Goal: Task Accomplishment & Management: Manage account settings

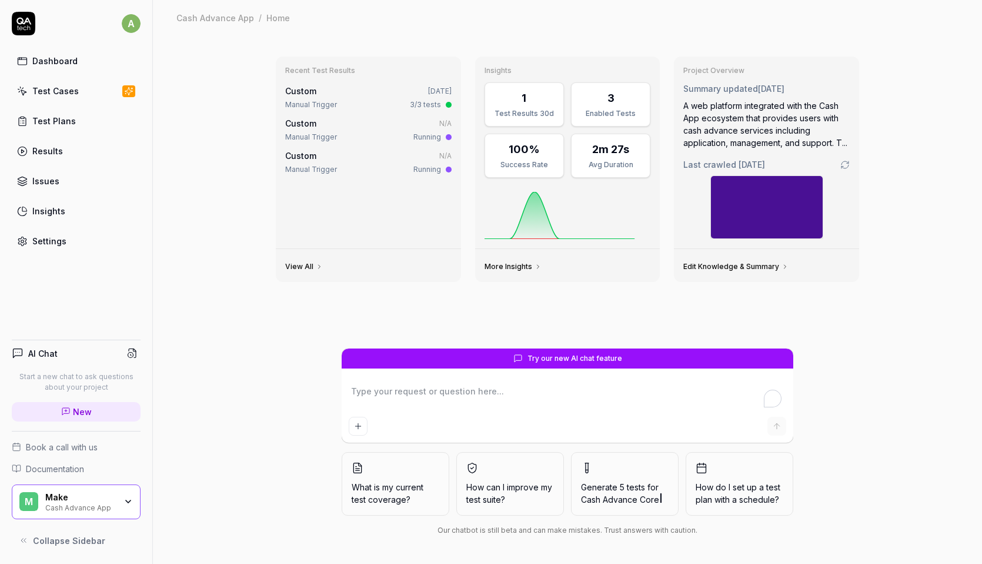
click at [219, 180] on div "Recent Test Results Custom [DATE] Manual Trigger 3/3 tests Custom N/A Manual Tr…" at bounding box center [568, 299] width 830 height 528
click at [129, 503] on icon "button" at bounding box center [128, 501] width 9 height 9
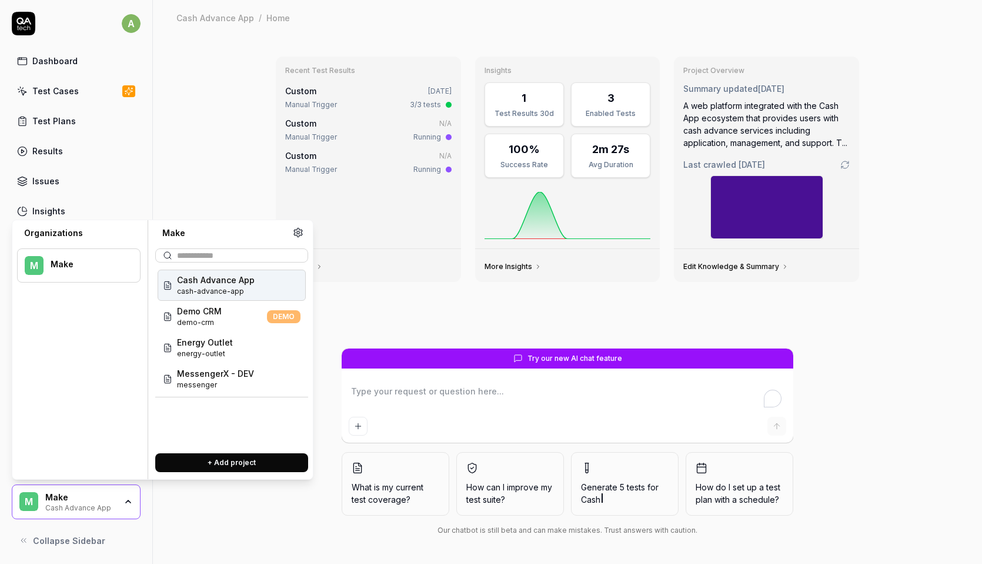
type textarea "*"
click at [300, 237] on button at bounding box center [298, 232] width 15 height 15
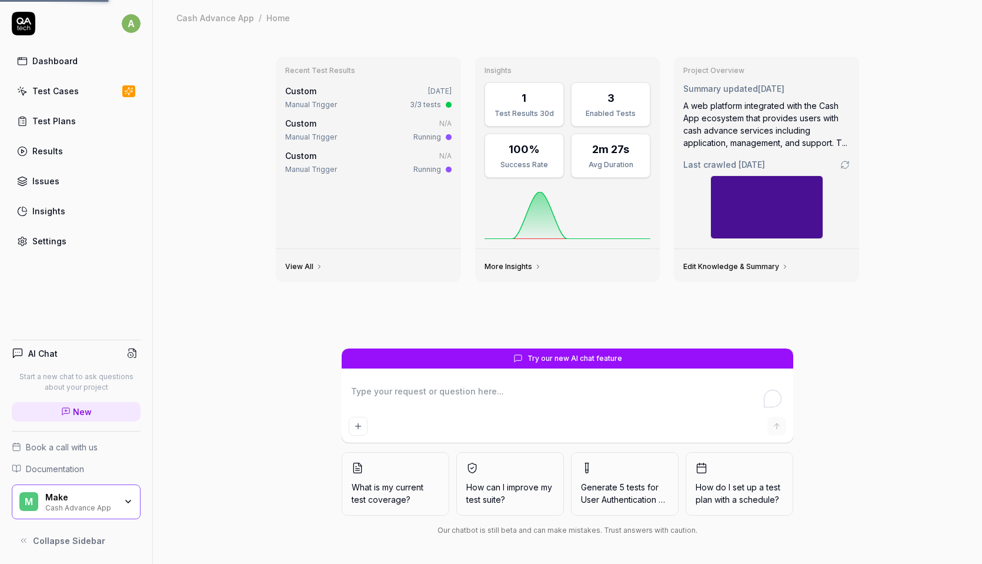
click at [71, 238] on link "Settings" at bounding box center [76, 240] width 129 height 23
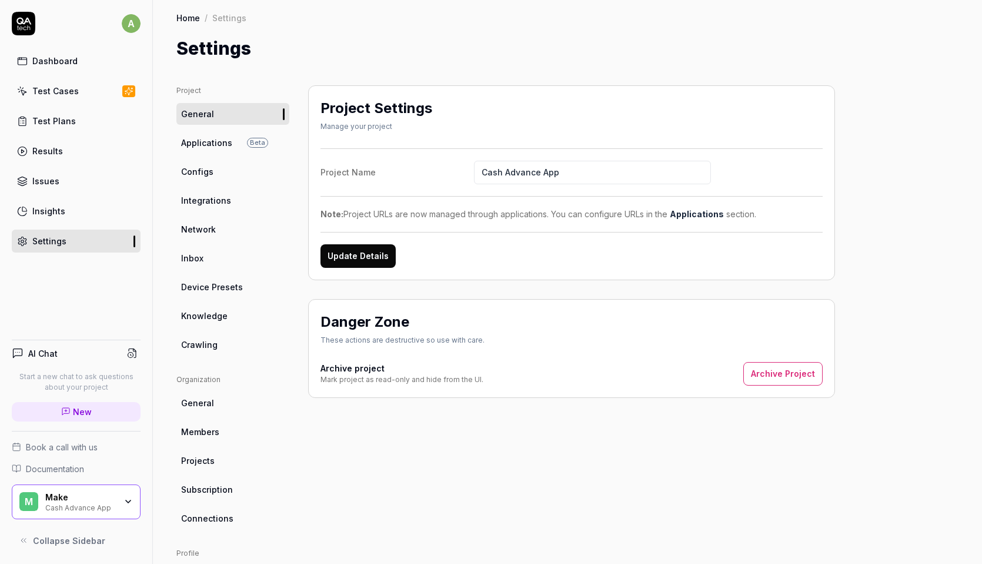
click at [219, 176] on link "Configs" at bounding box center [232, 172] width 113 height 22
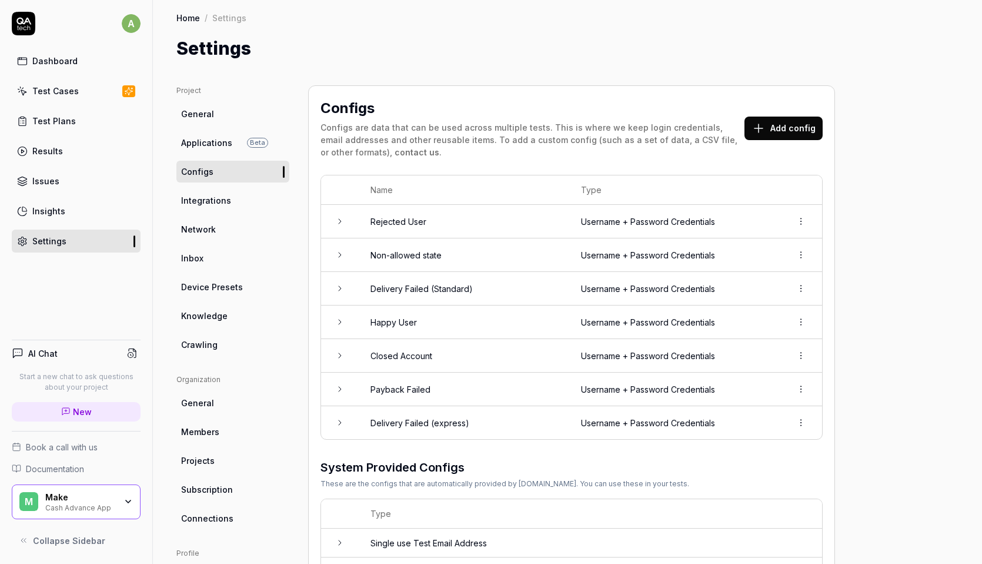
click at [216, 118] on link "General" at bounding box center [232, 114] width 113 height 22
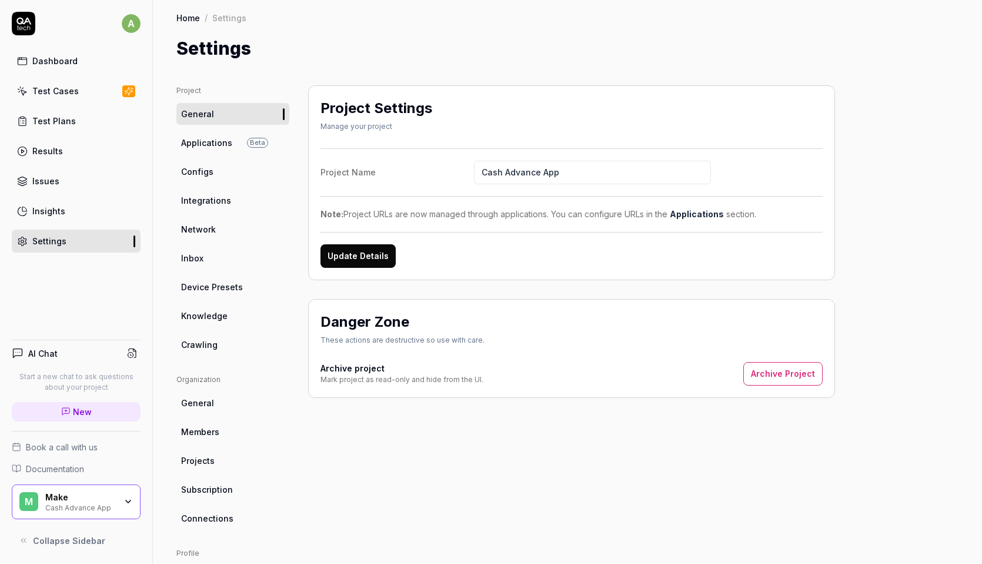
click at [431, 231] on div "Project Name Cash Advance App Note: Project URLs are now managed through applic…" at bounding box center [572, 207] width 502 height 119
click at [697, 214] on link "Applications" at bounding box center [697, 214] width 54 height 10
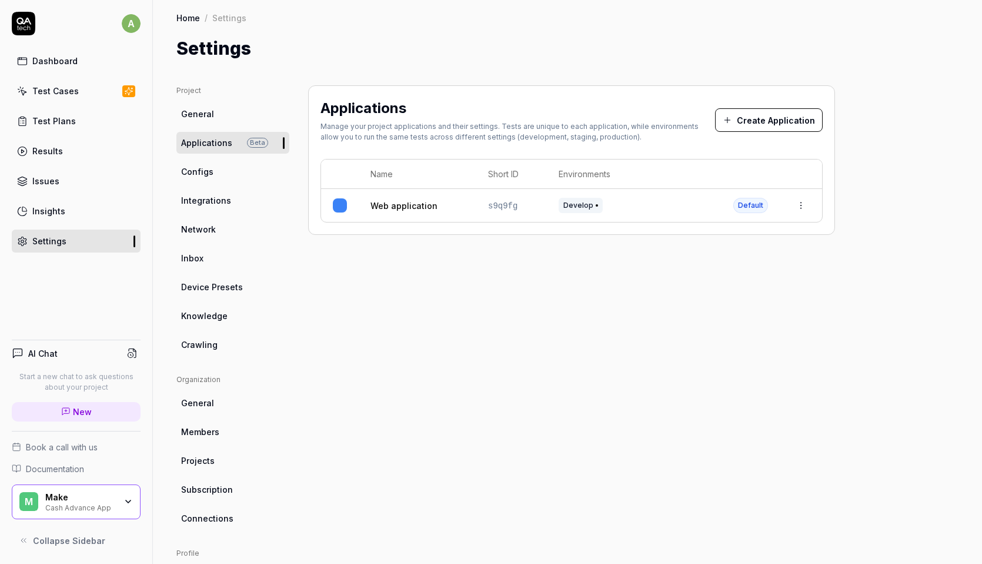
click at [752, 124] on button "Create Application" at bounding box center [769, 120] width 108 height 24
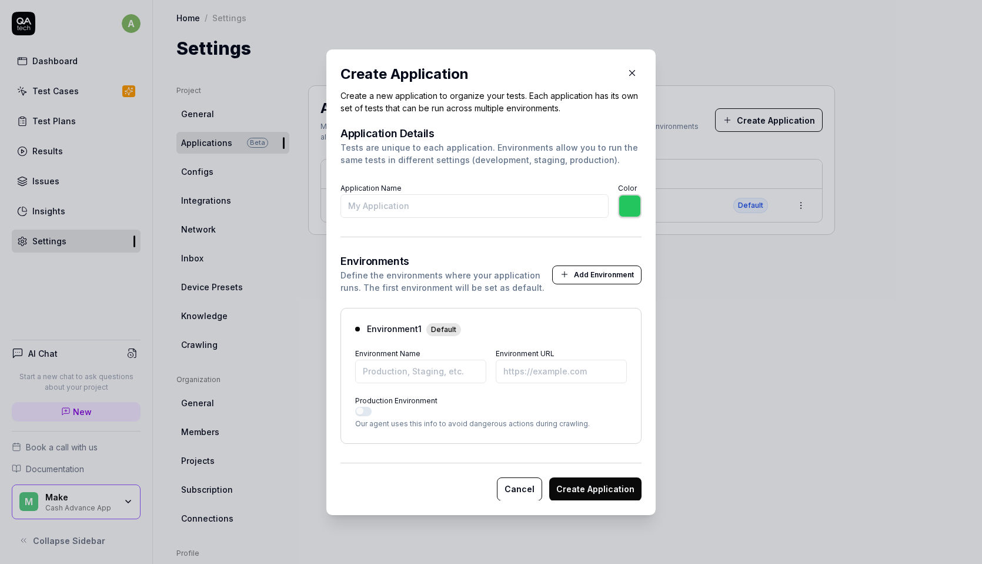
click at [459, 210] on input "Application Name" at bounding box center [475, 206] width 268 height 24
type input "D"
type input "*******"
type input "Debug app"
type input "*******"
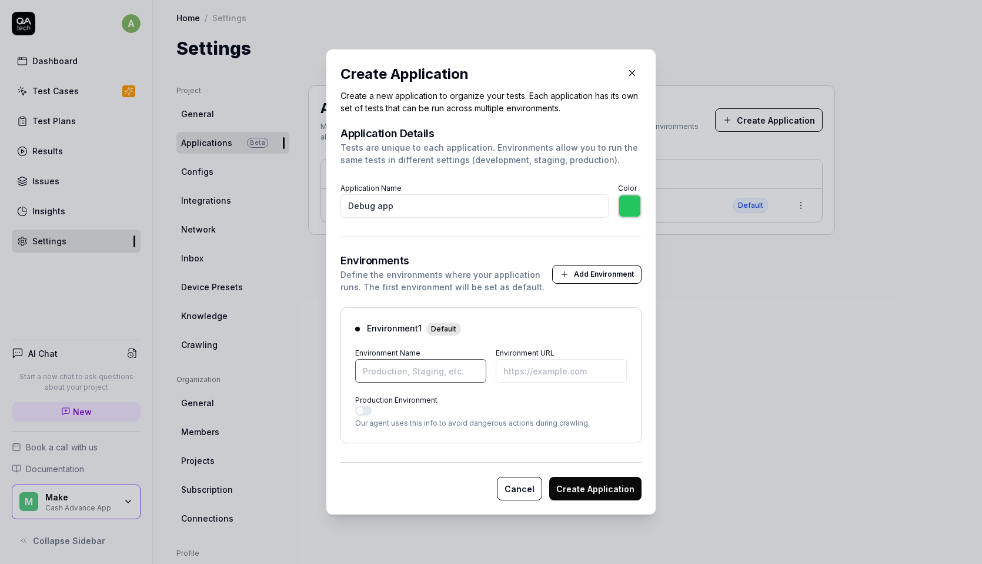
click at [415, 367] on input "Environment Name" at bounding box center [420, 371] width 131 height 24
click at [448, 208] on input "Debug app" at bounding box center [475, 206] width 268 height 24
click at [414, 365] on input "Environment Name" at bounding box center [420, 371] width 131 height 24
type input "*******"
type input "DEV DEbug"
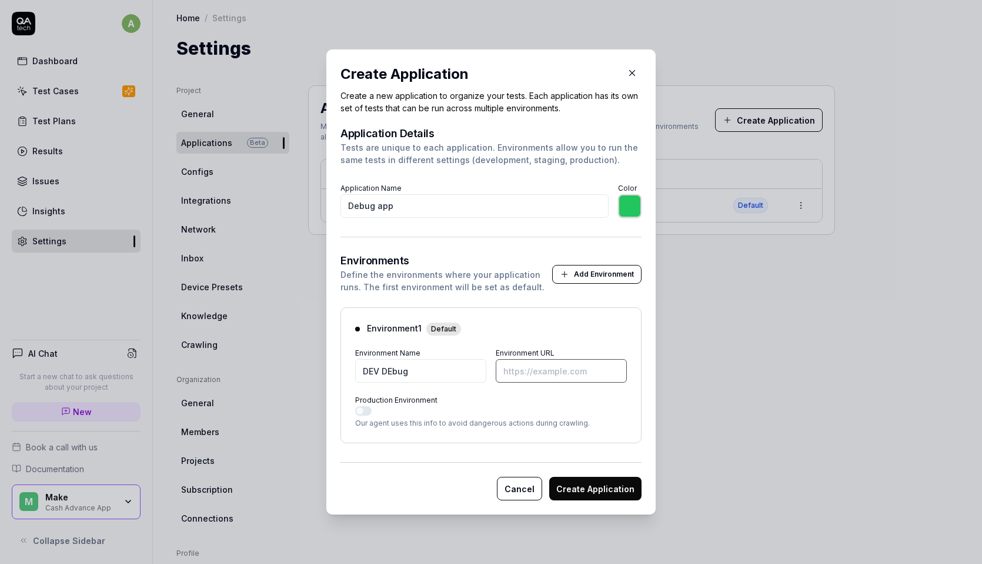
paste input "[URL][DOMAIN_NAME]"
type input "*******"
type input "[URL][DOMAIN_NAME]"
type input "*******"
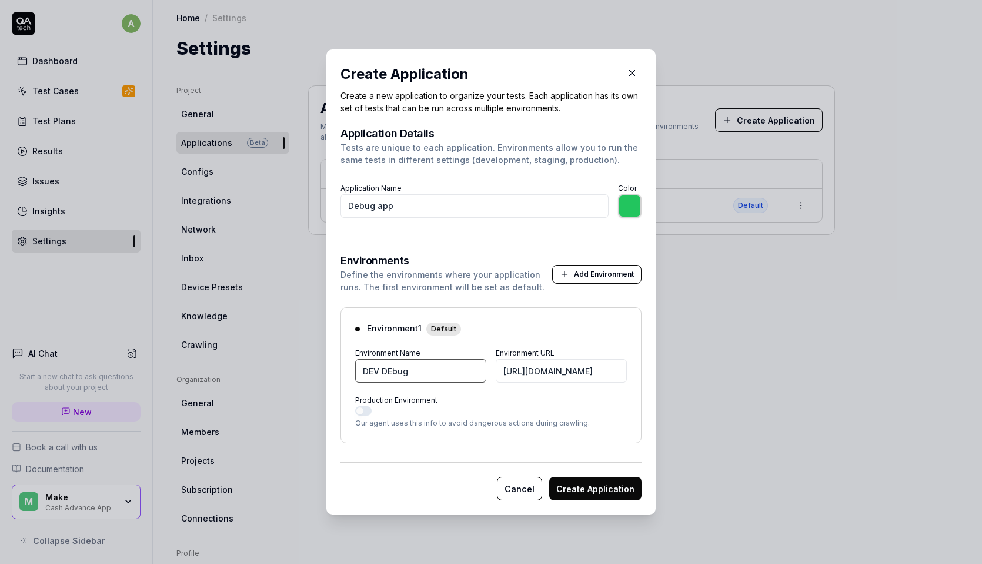
scroll to position [0, 0]
click at [394, 370] on input "DEV DEbug" at bounding box center [420, 371] width 131 height 24
type input "DEV Debug"
type input "*******"
click at [568, 374] on input "[URL][DOMAIN_NAME]" at bounding box center [561, 371] width 131 height 24
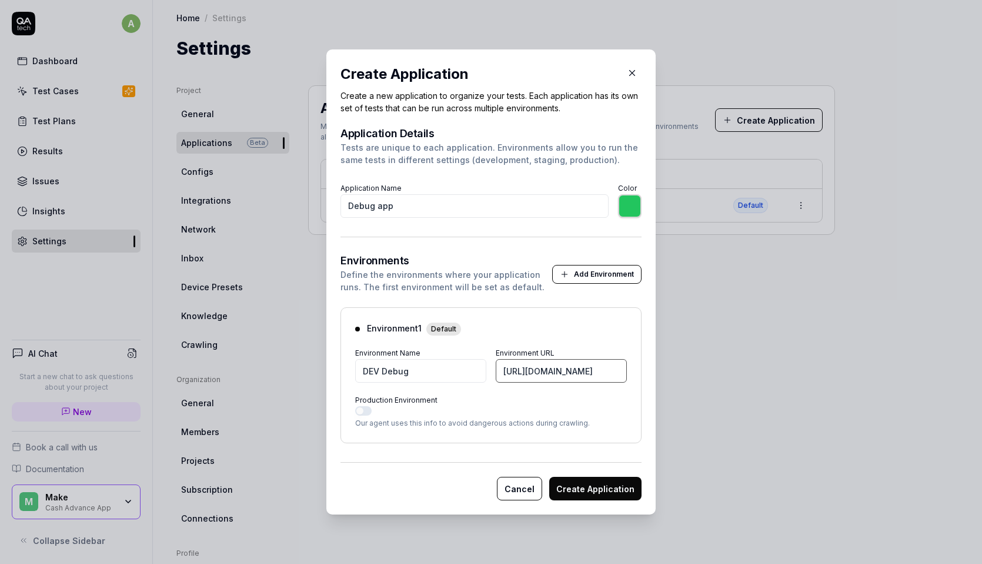
paste input "[DOMAIN_NAME][URL]"
type input "[URL][DOMAIN_NAME]"
click at [591, 484] on button "Create Application" at bounding box center [595, 489] width 92 height 24
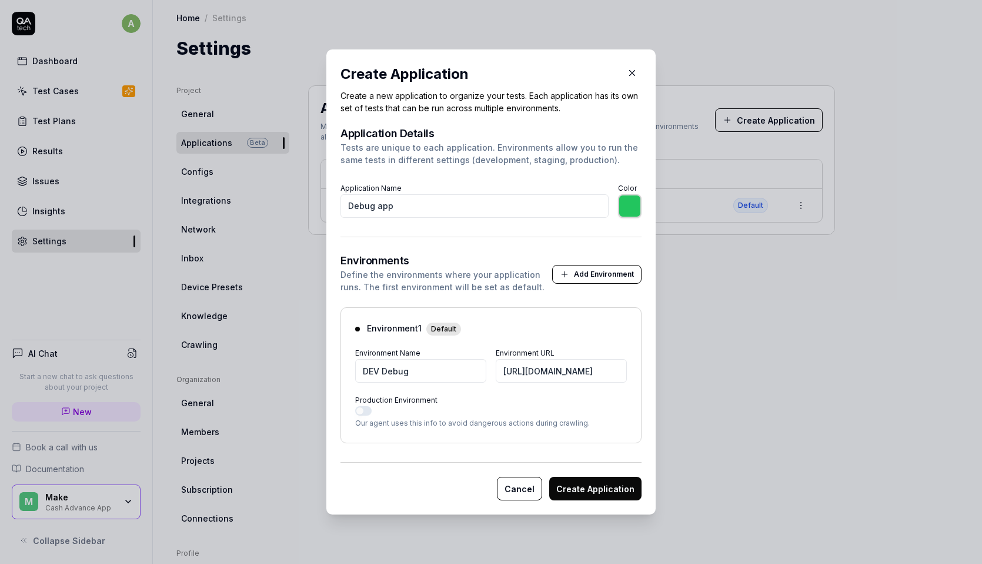
type input "*******"
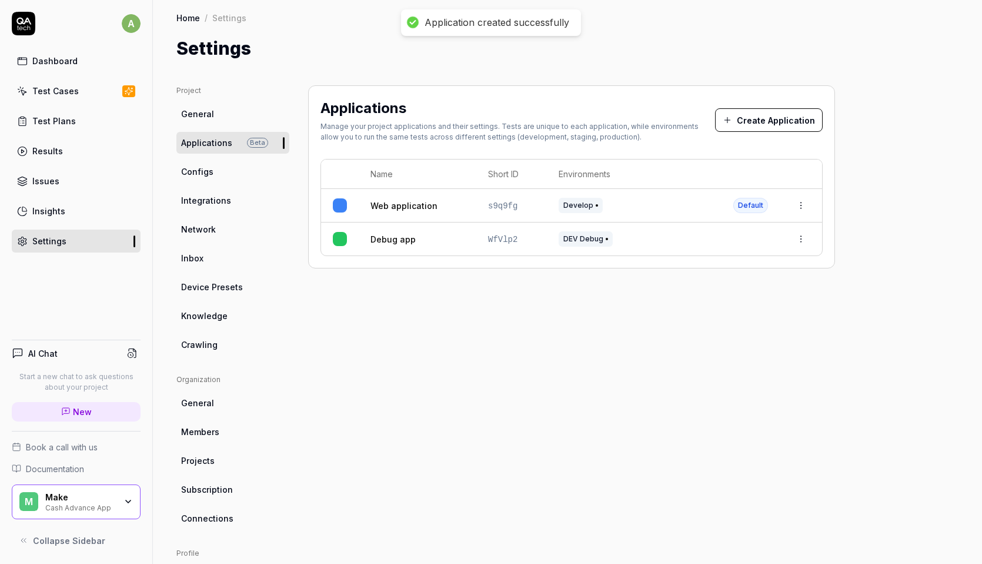
click at [579, 395] on div "Applications Manage your project applications and their settings. Tests are uni…" at bounding box center [571, 379] width 527 height 588
click at [202, 118] on span "General" at bounding box center [197, 114] width 33 height 12
click at [63, 95] on div "Test Cases" at bounding box center [55, 91] width 46 height 12
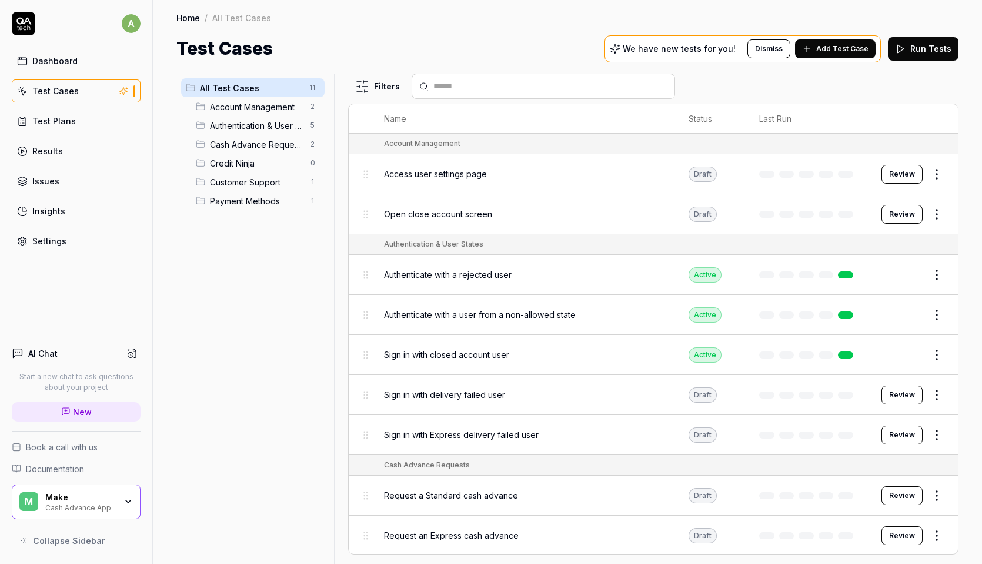
click at [865, 46] on span "Add Test Case" at bounding box center [843, 49] width 52 height 11
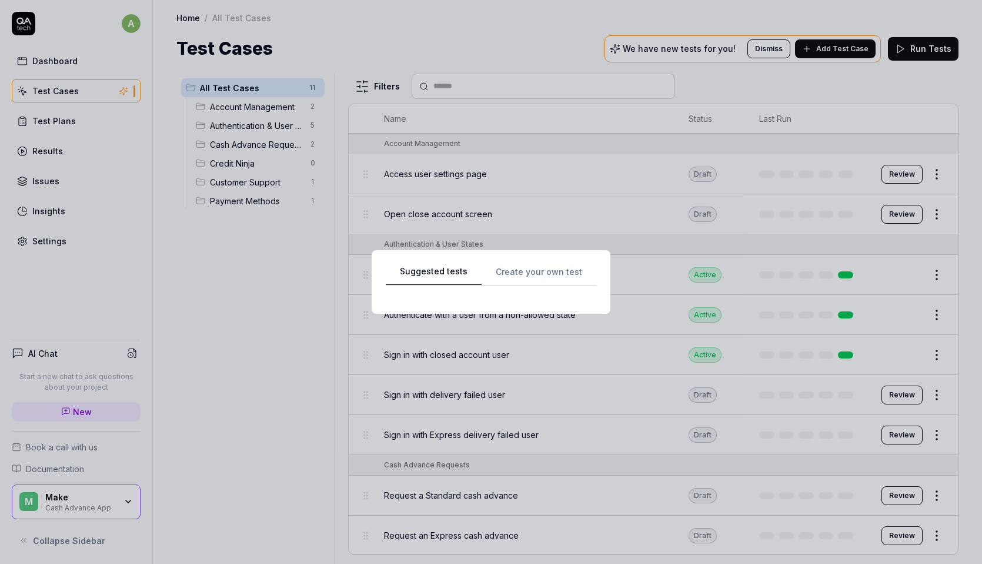
click at [515, 274] on div "Suggested tests Create your own test" at bounding box center [491, 282] width 211 height 36
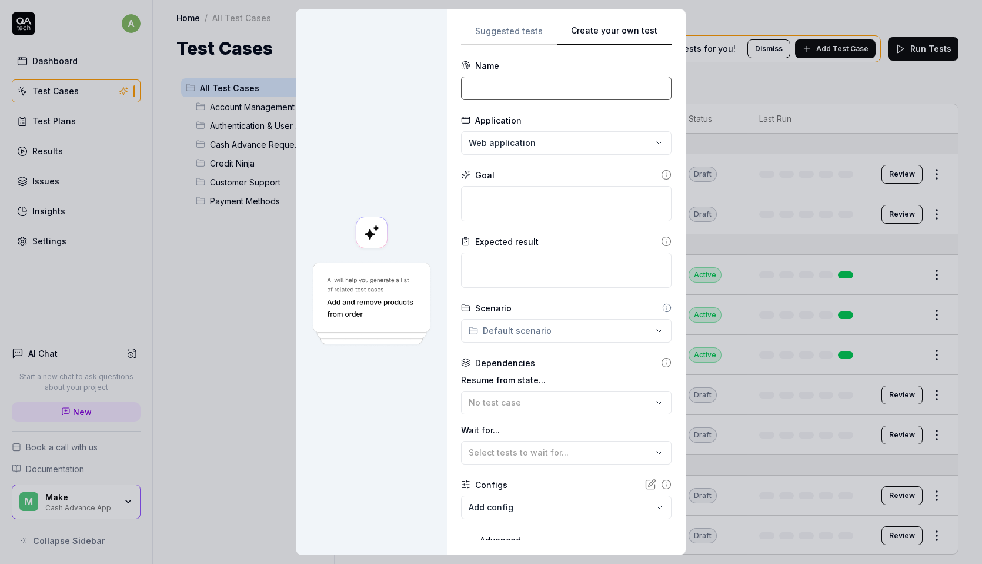
click at [527, 88] on input at bounding box center [566, 88] width 211 height 24
type input "Enable debug"
click at [552, 146] on div "**********" at bounding box center [491, 282] width 982 height 564
click at [536, 170] on div "Debug app" at bounding box center [549, 170] width 151 height 12
click at [541, 217] on textarea at bounding box center [566, 203] width 211 height 35
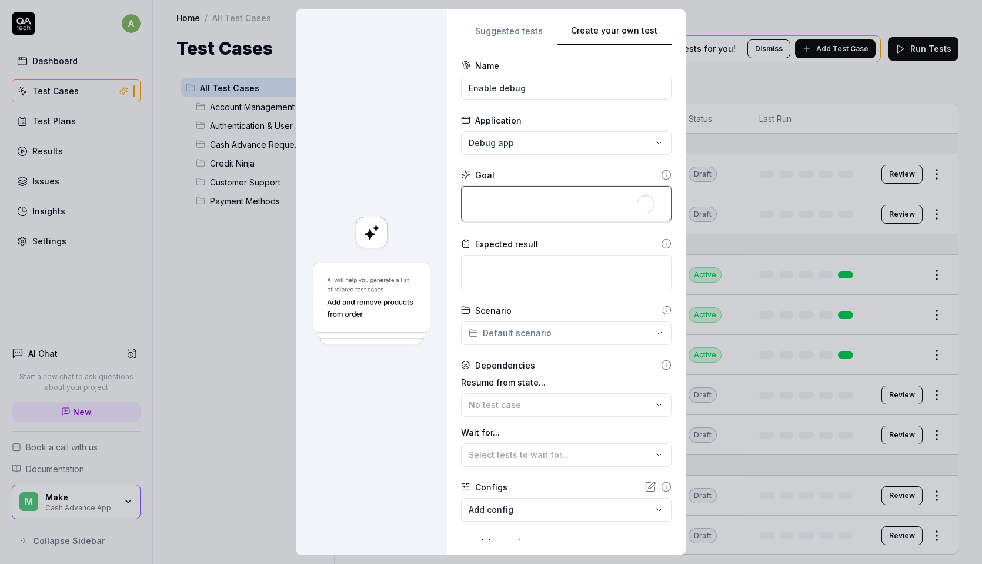
type textarea "*"
type textarea "O"
type textarea "*"
type textarea "On"
type textarea "*"
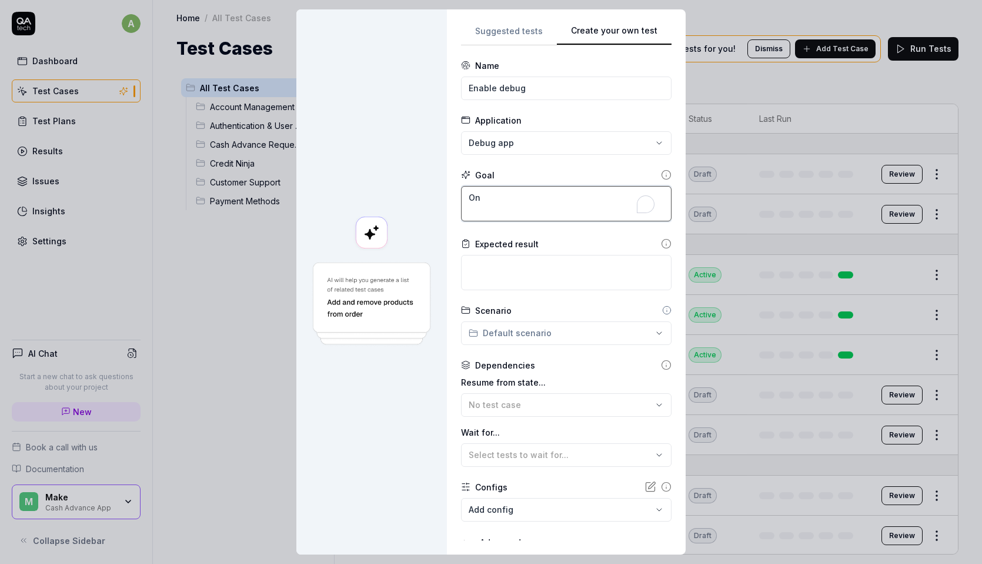
type textarea "On"
type textarea "*"
type textarea "On th"
type textarea "*"
type textarea "On the"
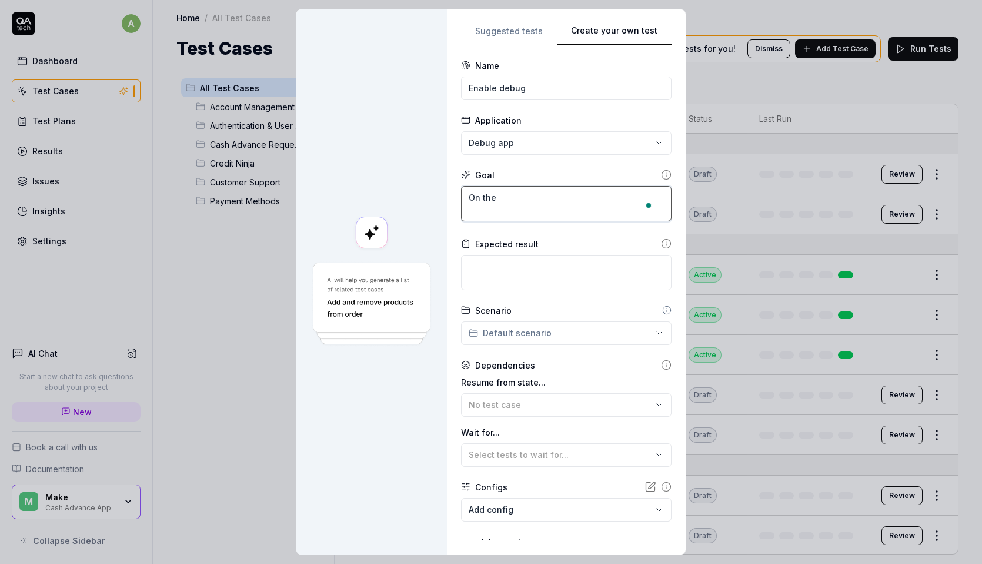
type textarea "*"
type textarea "On the"
type textarea "*"
type textarea "On the h"
type textarea "*"
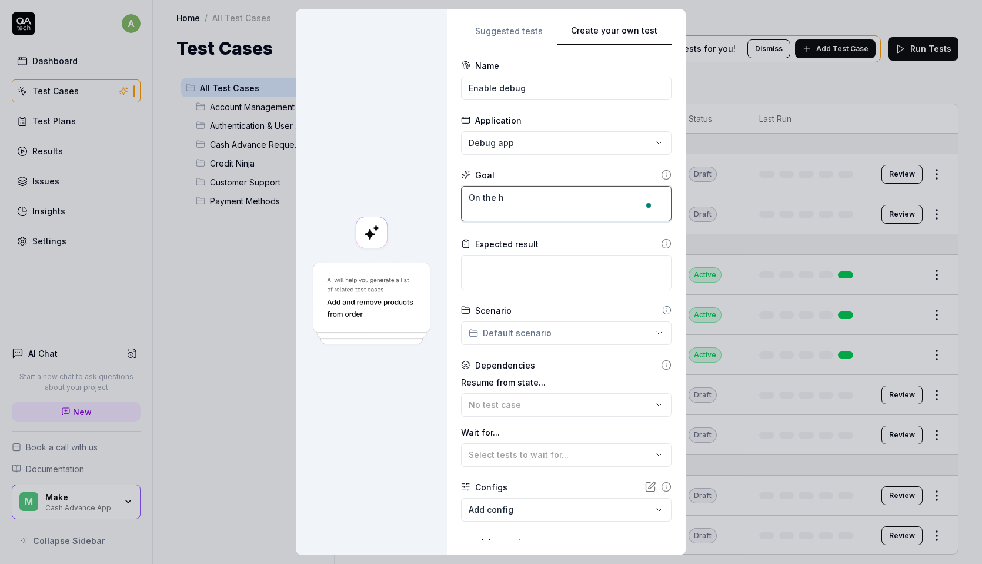
type textarea "On the ho"
type textarea "*"
type textarea "On the home"
type textarea "*"
type textarea "On the home"
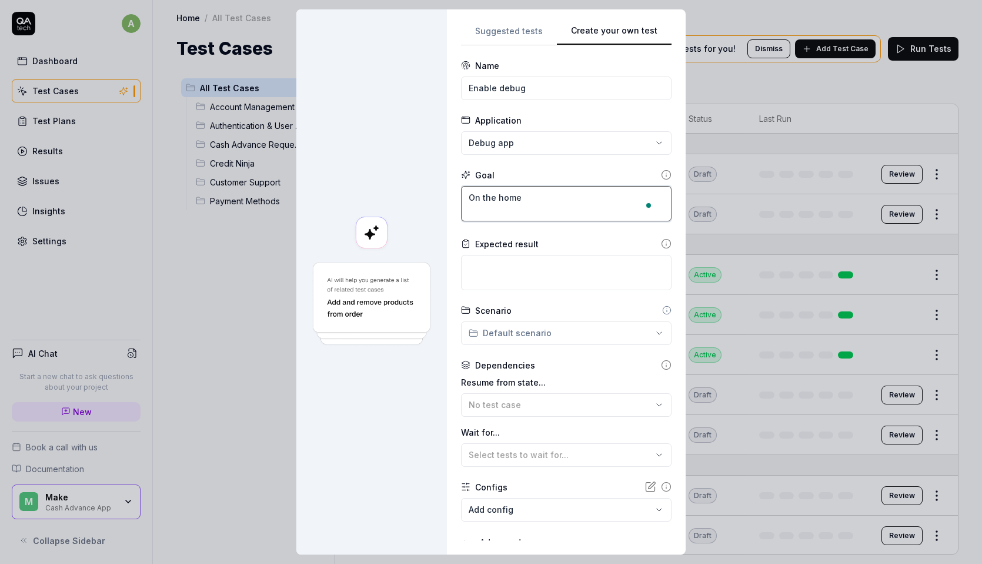
type textarea "*"
type textarea "On the home p"
type textarea "*"
type textarea "On the home pa"
type textarea "*"
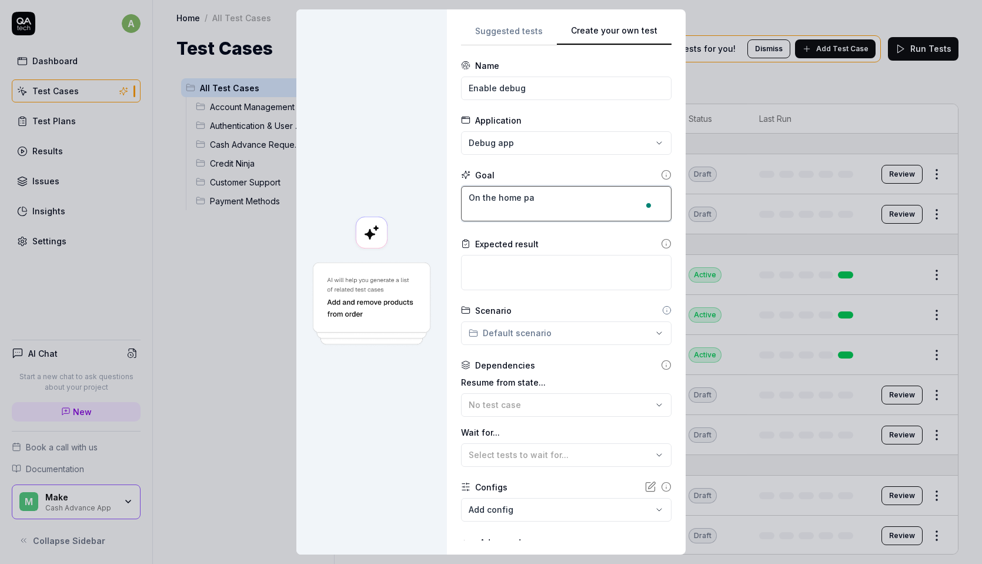
type textarea "On the home pag"
type textarea "*"
type textarea "On the home page"
type textarea "*"
type textarea "On the home page,"
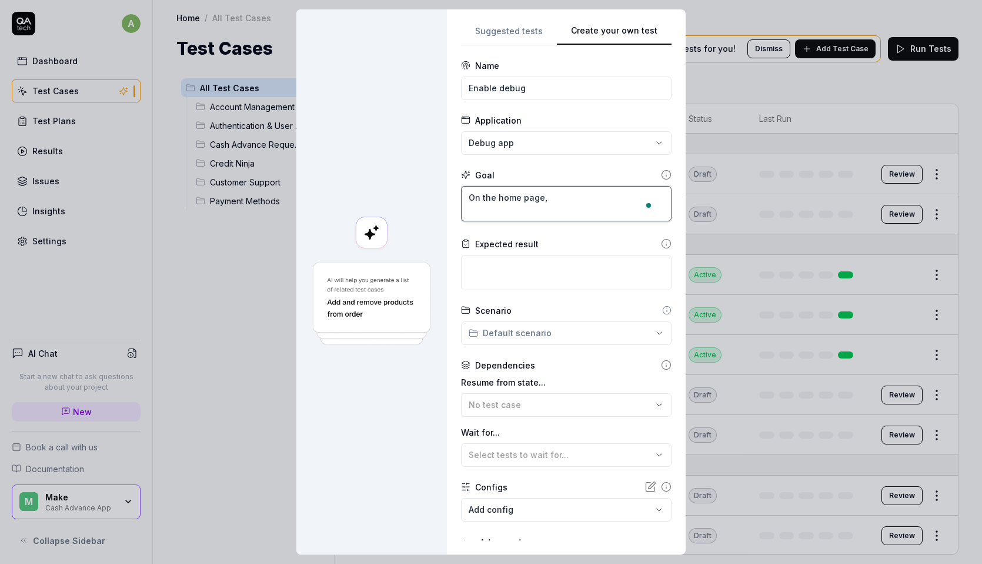
type textarea "*"
type textarea "On the home page,"
type textarea "*"
type textarea "On the home page, e"
type textarea "*"
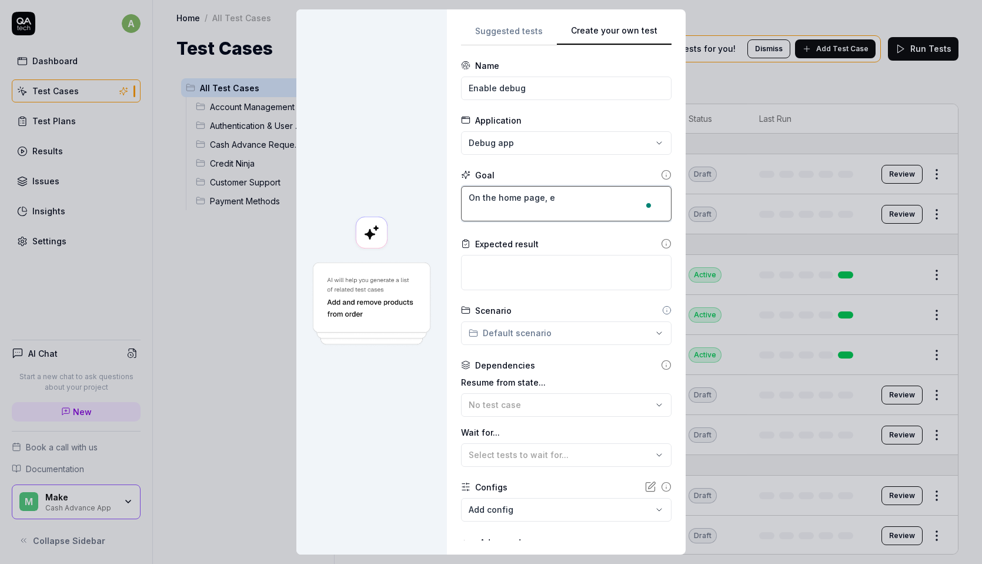
type textarea "On the home page, en"
type textarea "*"
type textarea "On the home page, [GEOGRAPHIC_DATA]"
type textarea "*"
type textarea "On the home page, enab"
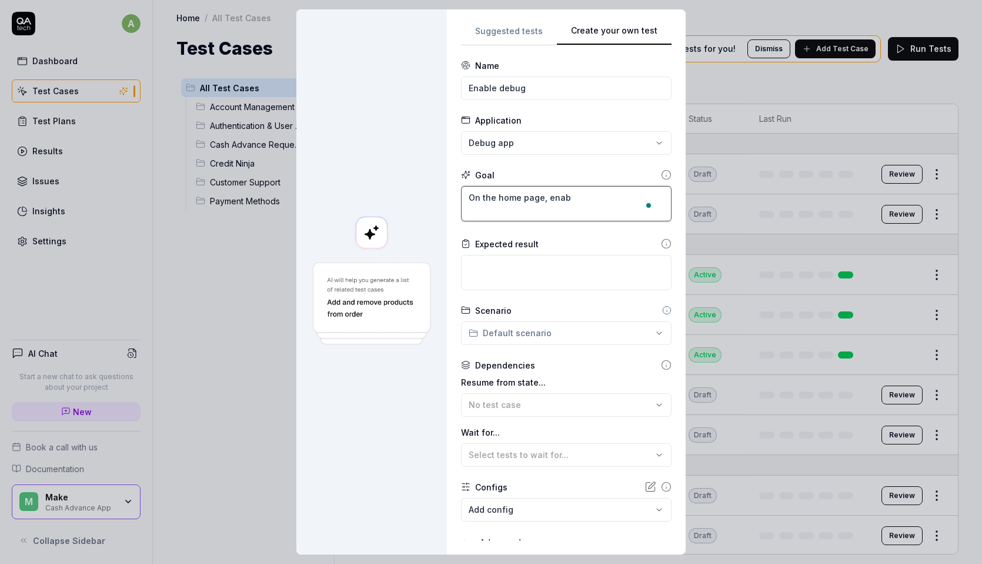
type textarea "*"
type textarea "On the home page, enabl"
type textarea "*"
type textarea "On the home page, enable"
type textarea "*"
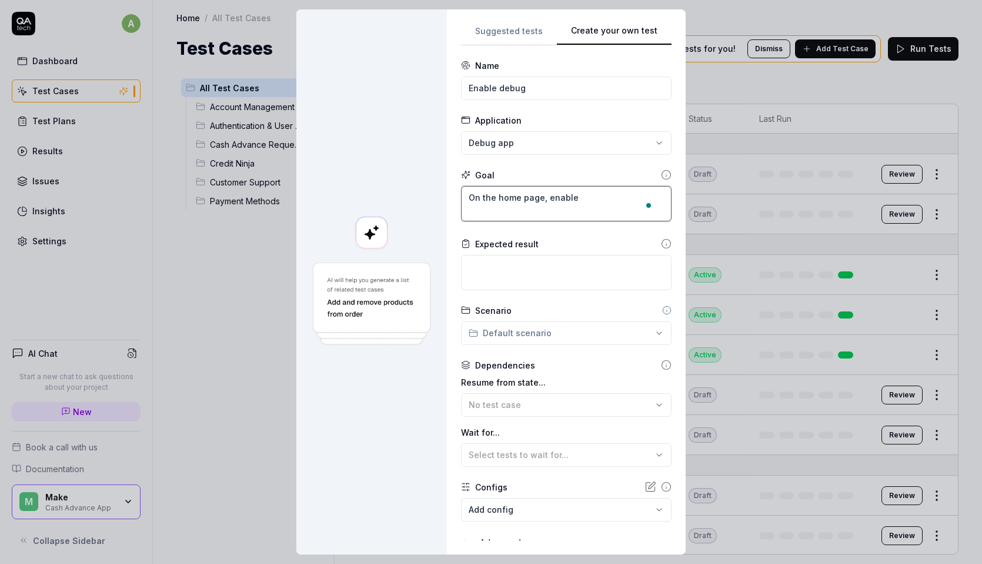
type textarea "On the home page, enable"
type textarea "*"
type textarea "On the home page, enable t"
type textarea "*"
type textarea "On the home page, enable the"
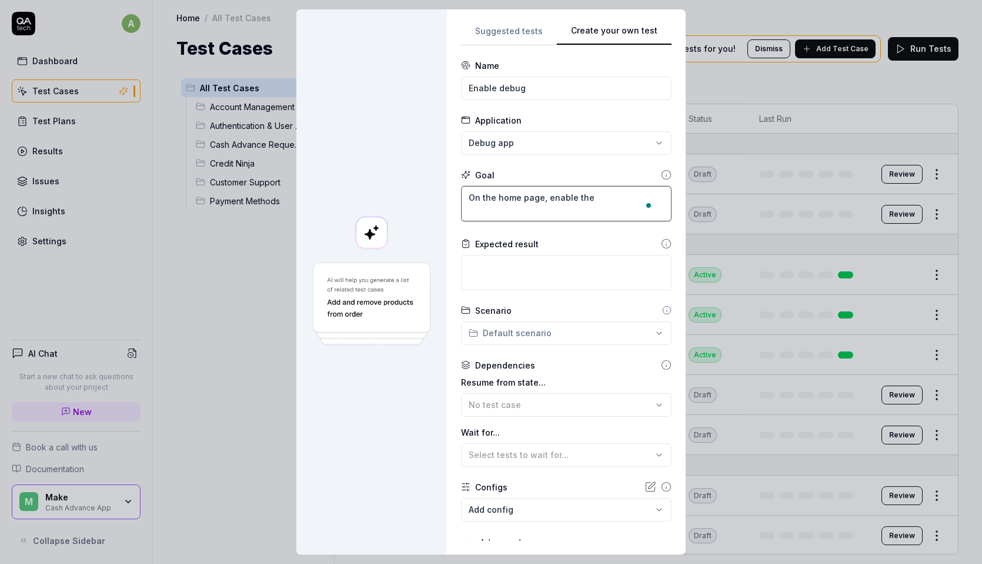
type textarea "*"
type textarea "On the home page, enable the"
type textarea "*"
type textarea "On the home page, enable the d"
type textarea "*"
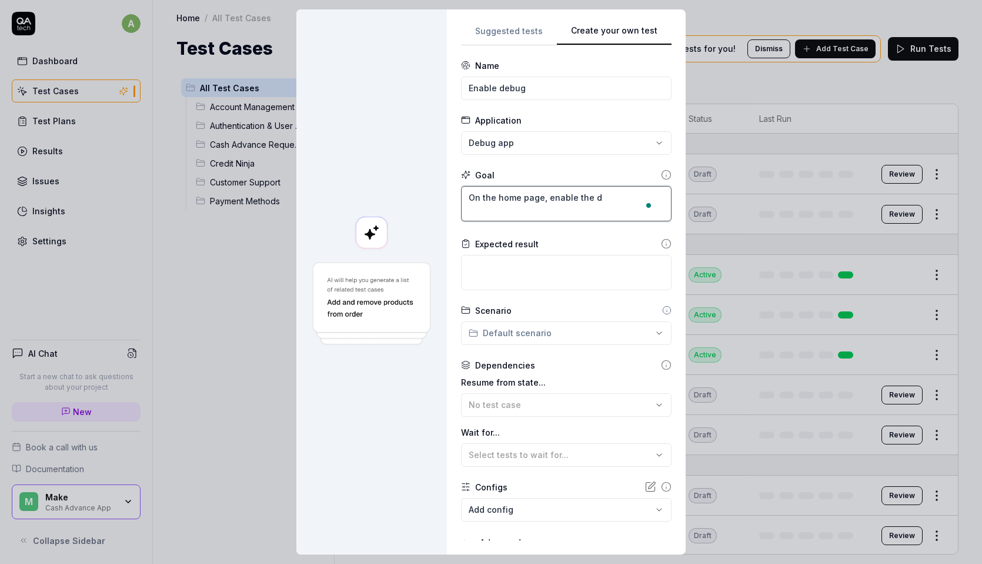
type textarea "On the home page, enable the de"
type textarea "*"
type textarea "On the home page, enable the deb"
type textarea "*"
type textarea "On the home page, enable the debu"
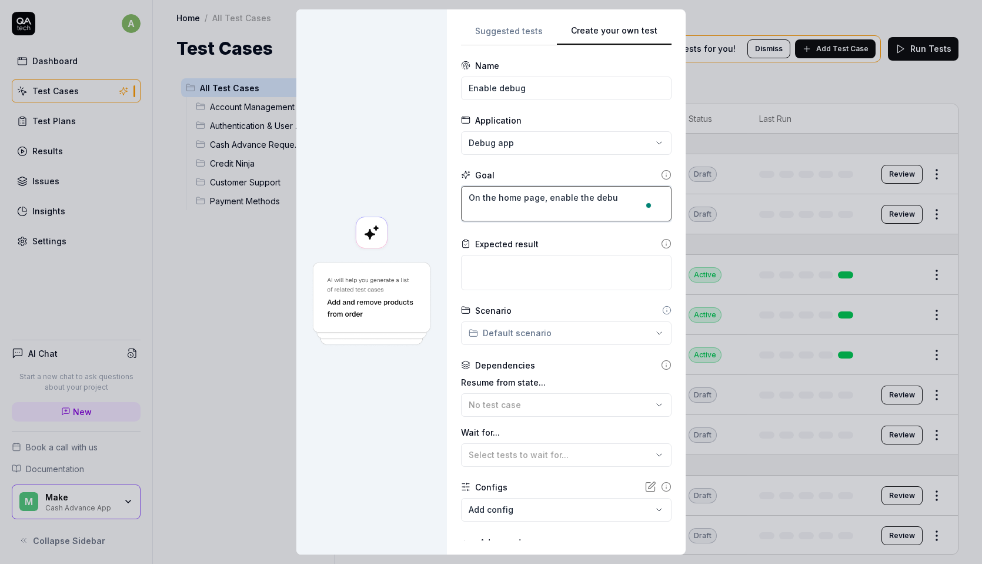
type textarea "*"
type textarea "On the home page, enable the debug"
click at [606, 199] on textarea "On the home page, enable the debug" at bounding box center [566, 203] width 211 height 35
type textarea "*"
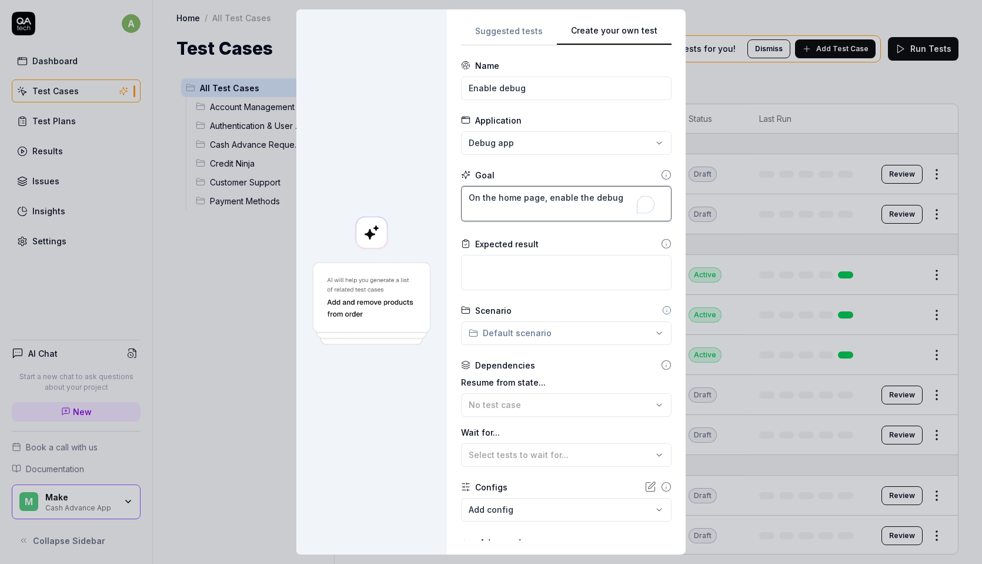
type textarea "On the home page, enable the s"
type textarea "*"
type textarea "On the home page, enable the se"
type textarea "*"
type textarea "On the home page, enable the sema"
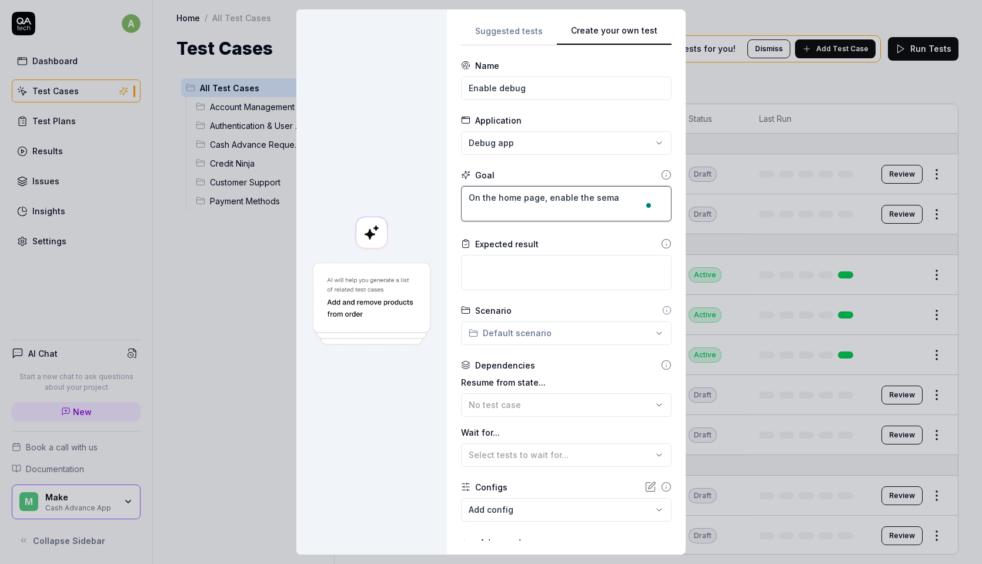
type textarea "*"
type textarea "On the home page, enable the [PERSON_NAME]"
type textarea "*"
type textarea "On the home page, enable the semant"
type textarea "*"
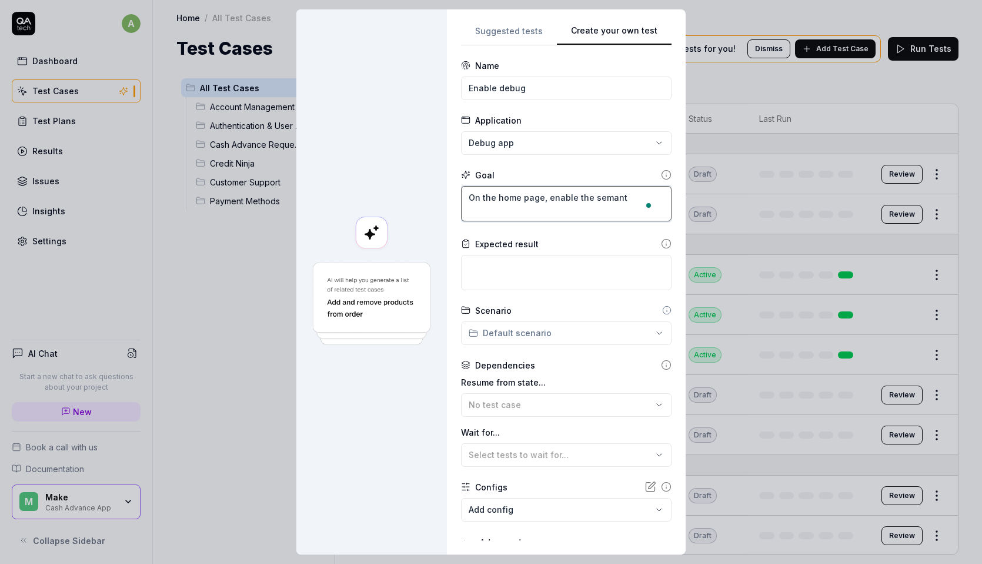
type textarea "On the home page, enable the [PERSON_NAME]"
type textarea "*"
type textarea "On the home page, enable the semantin"
type textarea "*"
type textarea "On the home page, enable the semanting"
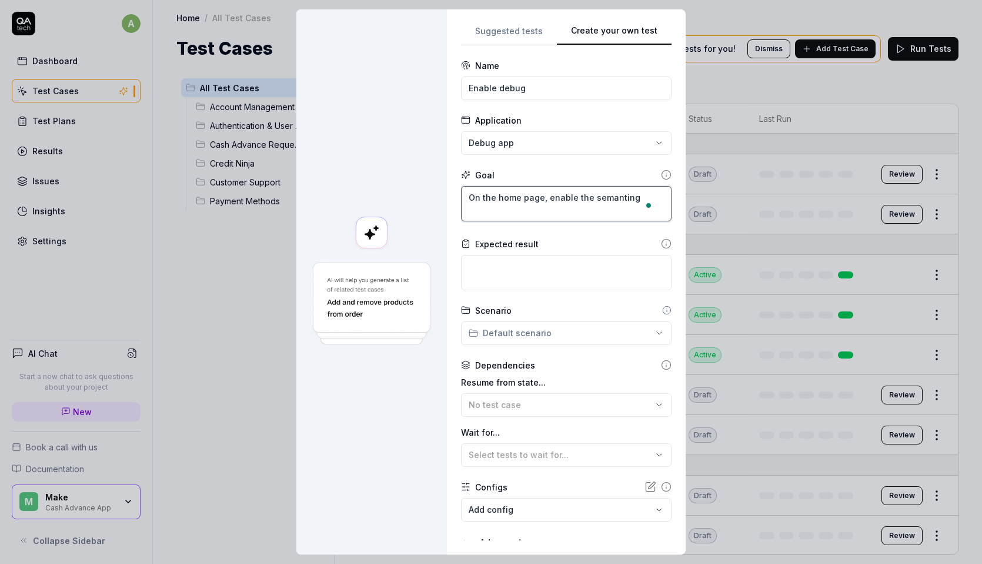
type textarea "*"
type textarea "On the home page, enable the semanting"
type textarea "*"
type textarea "On the home page, enable the semanting d"
type textarea "*"
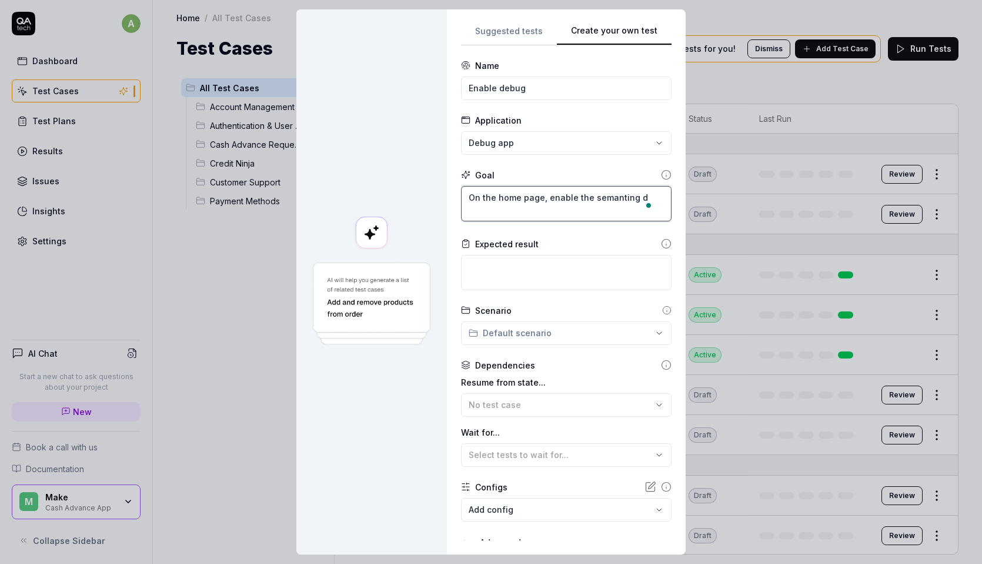
type textarea "On the home page, enable the semanting de"
type textarea "*"
type textarea "On the home page, enable the semanting d"
type textarea "*"
type textarea "On the home page, enable the semanting"
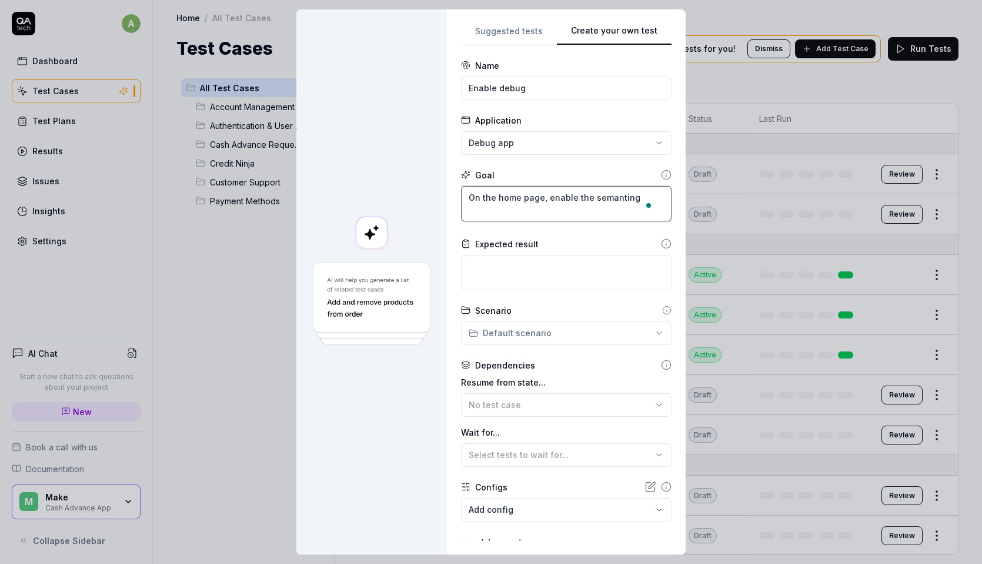
type textarea "*"
type textarea "On the home page, enable the semanting"
type textarea "*"
type textarea "On the home page, enable the semantin"
type textarea "*"
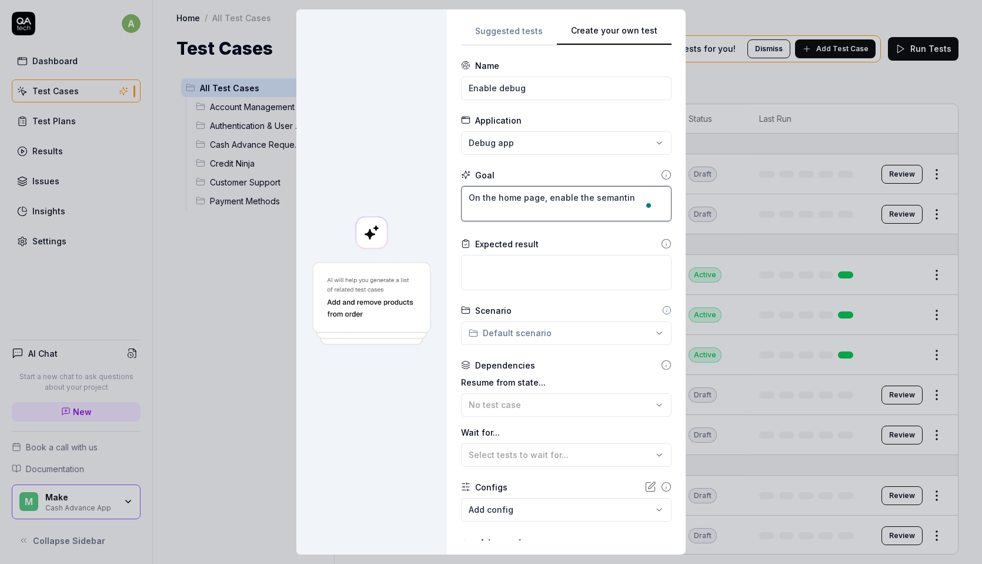
type textarea "On the home page, enable the semantinc"
type textarea "*"
type textarea "On the home page, enable the semantinc d"
type textarea "*"
type textarea "On the home page, enable the semantinc de"
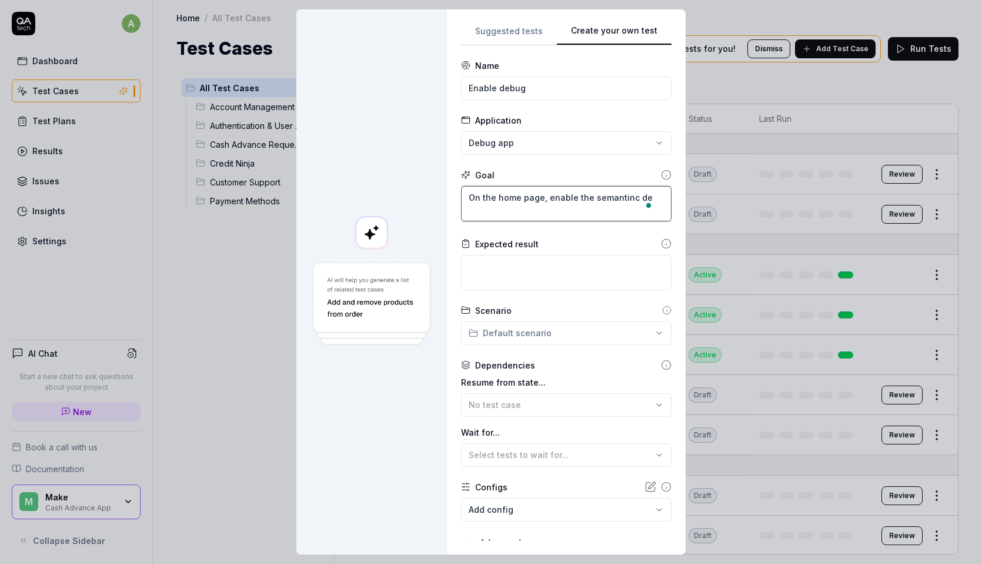
type textarea "*"
type textarea "On the home page, enable the semantinc deg"
type textarea "*"
type textarea "On the home page, enable the semantinc de"
type textarea "*"
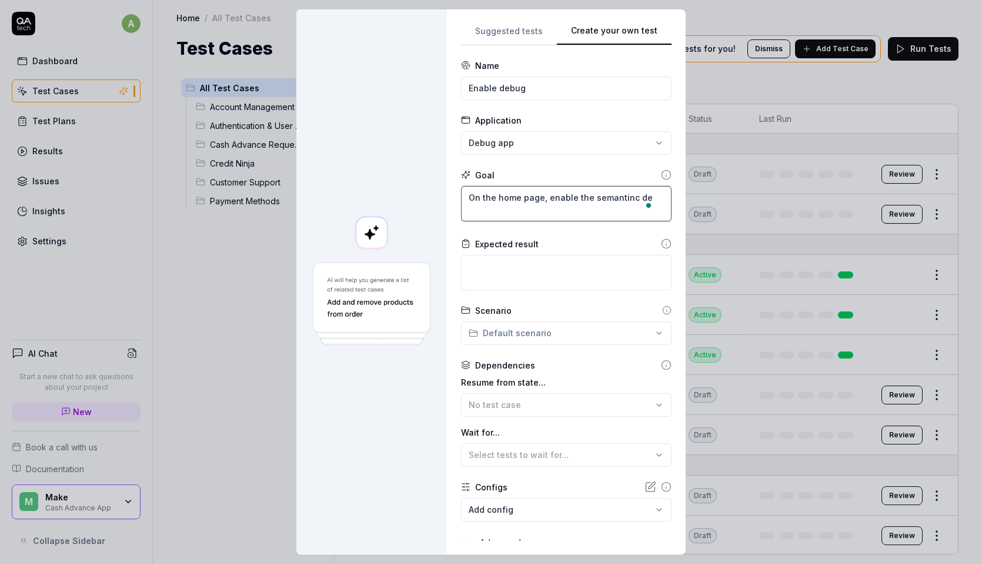
type textarea "On the home page, enable the semantinc deb"
type textarea "*"
type textarea "On the home page, enable the semantinc debu"
type textarea "*"
type textarea "On the home page, enable the semantinc debug"
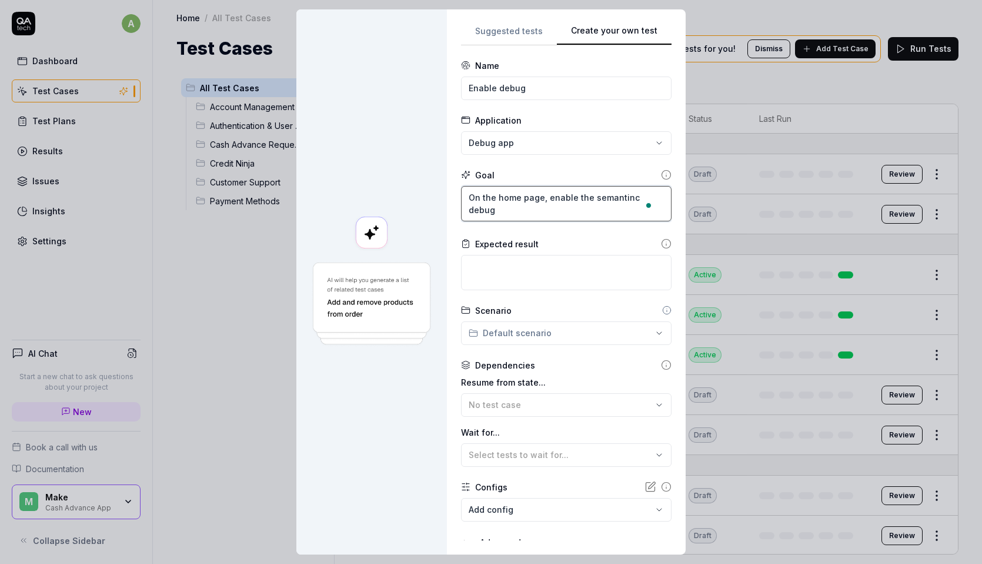
type textarea "*"
type textarea "On the home page, enable the semantinc debugg"
type textarea "*"
type textarea "On the home page, enable the semantinc debuggi"
type textarea "*"
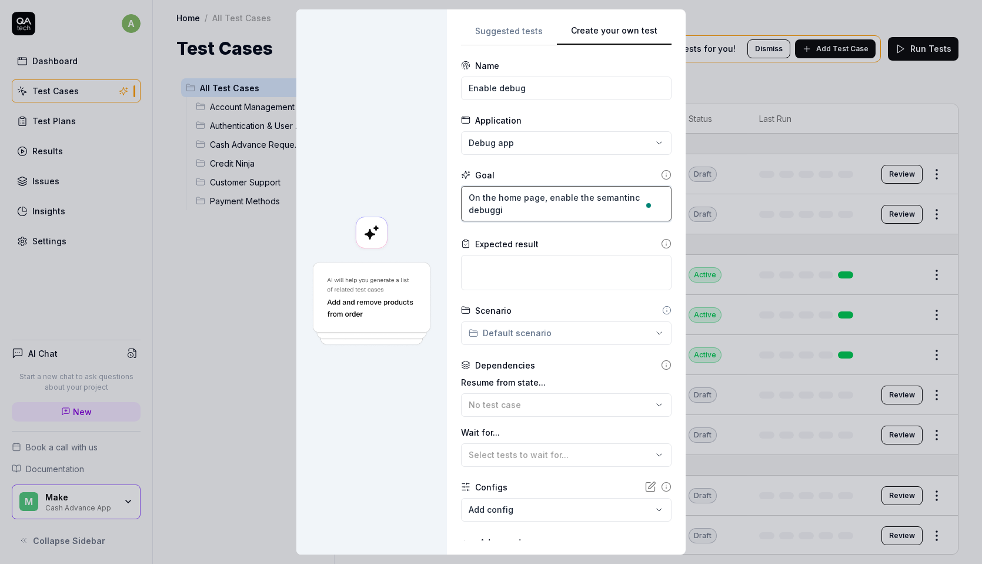
type textarea "On the home page, enable the semantinc debuggin"
type textarea "*"
type textarea "On the home page, enable the semantinc debugging"
type textarea "*"
type textarea "On the home page, enable the semantinc debugging"
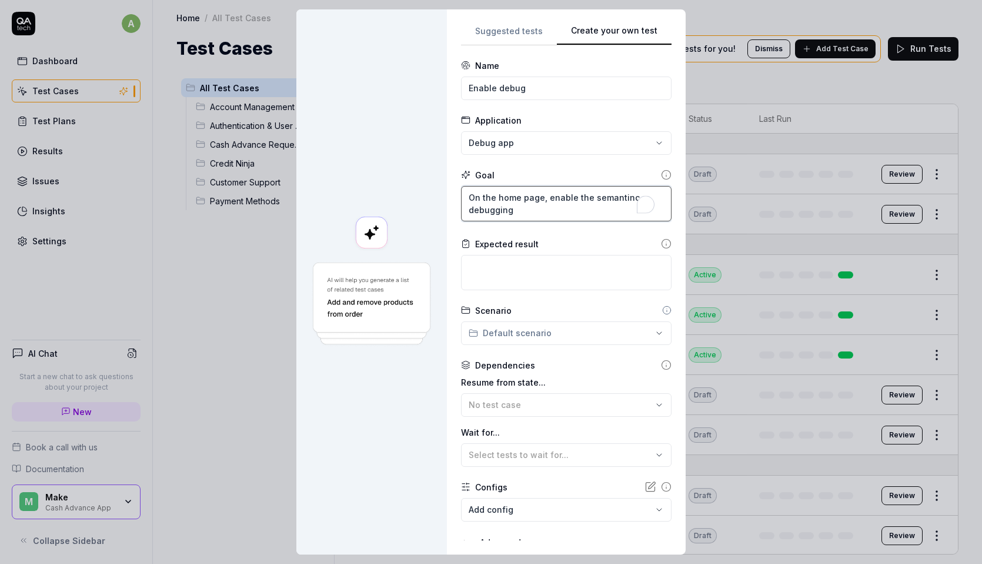
type textarea "*"
type textarea "On the home page, enable the semantinc debugging f"
type textarea "*"
type textarea "On the home page, enable the semantinc debugging fl"
type textarea "*"
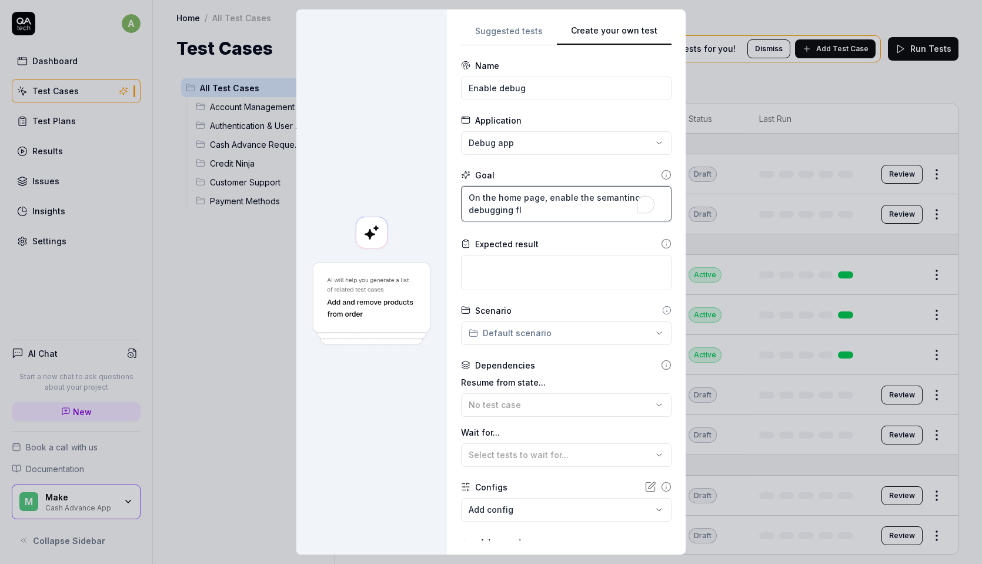
type textarea "On the home page, enable the semantinc debugging fla"
type textarea "*"
type textarea "On the home page, enable the semantinc debugging flag"
click at [528, 210] on textarea "On the home page, enable the semantinc debugging flag" at bounding box center [566, 203] width 211 height 35
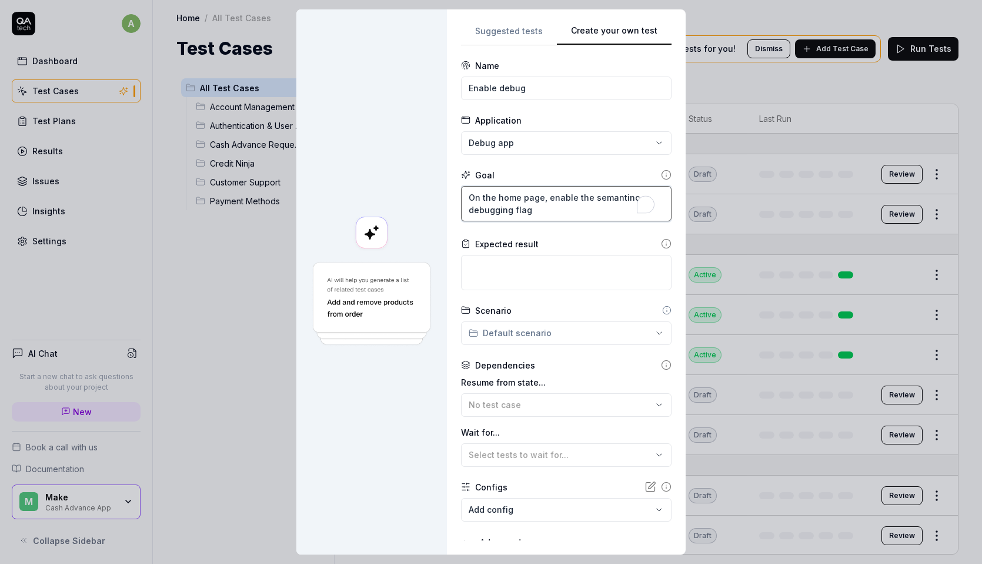
type textarea "*"
type textarea "On the home page, enable the semantinc debugging s"
type textarea "*"
type textarea "On the home page, enable the semantinc debugging sw"
type textarea "*"
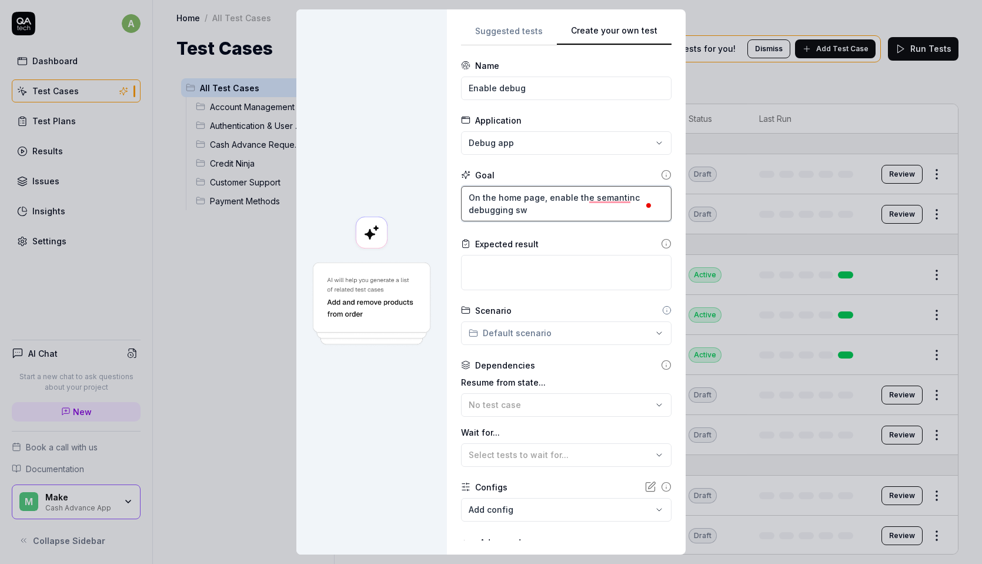
type textarea "On the home page, enable the semantinc debugging swi"
type textarea "*"
type textarea "On the home page, enable the semantinc debugging swit"
type textarea "*"
type textarea "On the home page, enable the semantinc debugging switc"
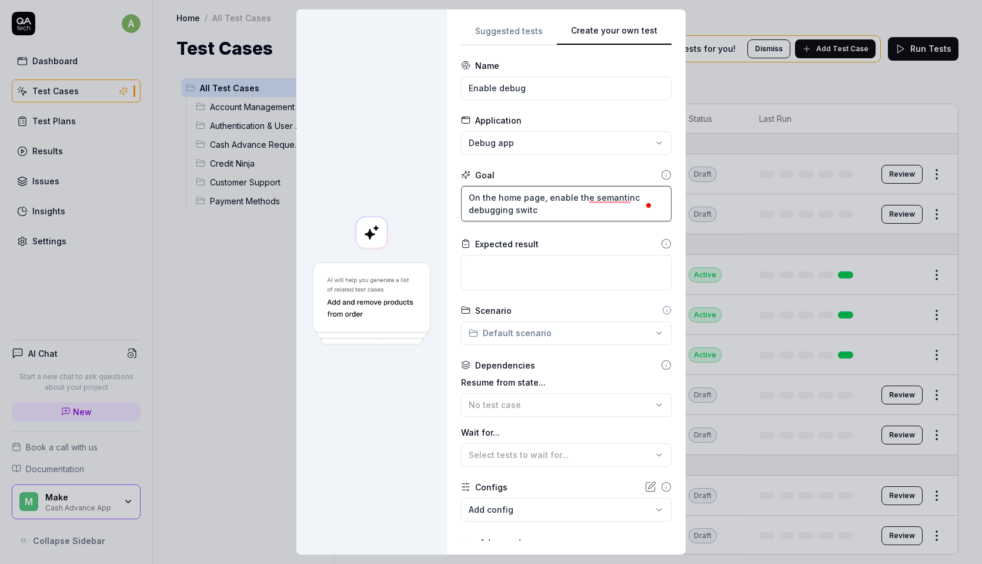
type textarea "*"
type textarea "On the home page, enable the semantinc debugging switch"
click at [511, 257] on textarea "To enrich screen reader interactions, please activate Accessibility in Grammarl…" at bounding box center [566, 272] width 211 height 35
type textarea "*"
type textarea "S"
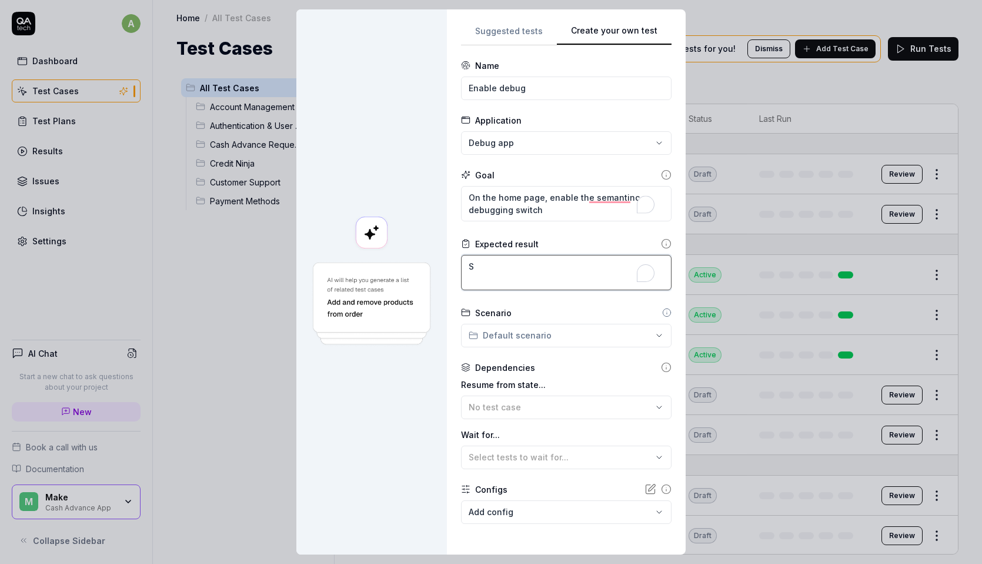
type textarea "*"
type textarea "Se"
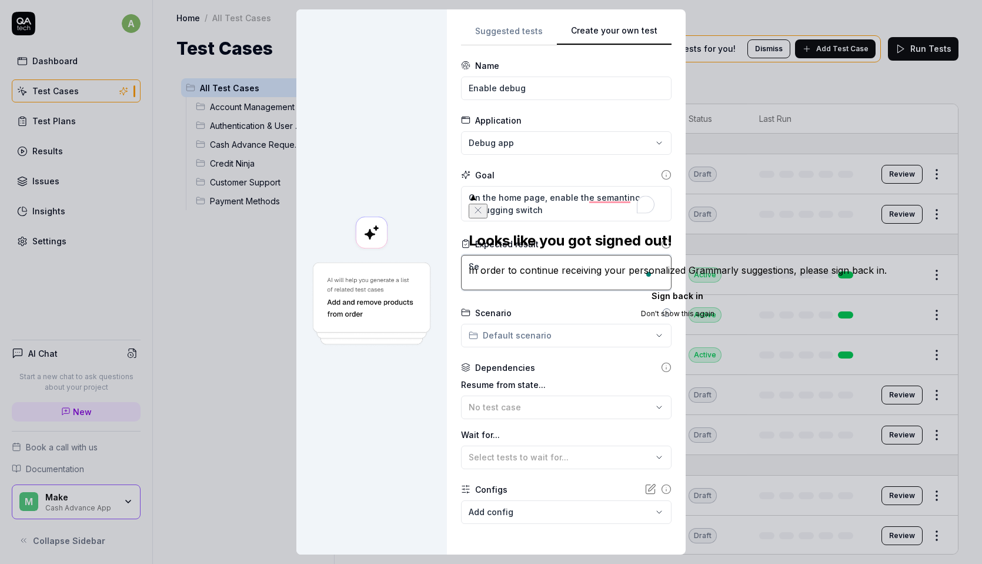
type textarea "*"
type textarea "Sem"
type textarea "*"
type textarea "Sema"
type textarea "*"
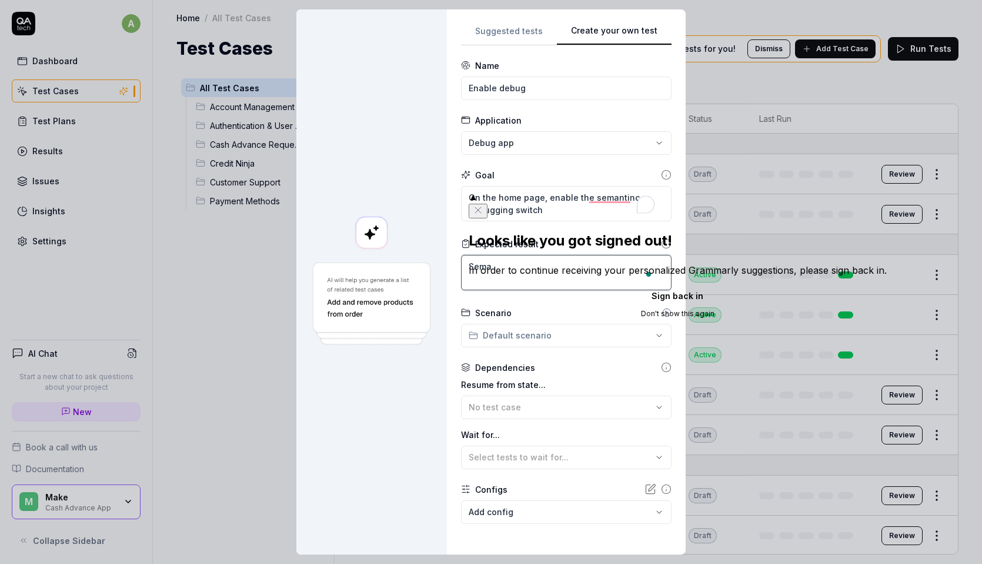
type textarea "[PERSON_NAME]"
type textarea "*"
type textarea "[PERSON_NAME]"
type textarea "*"
type textarea "Semantin"
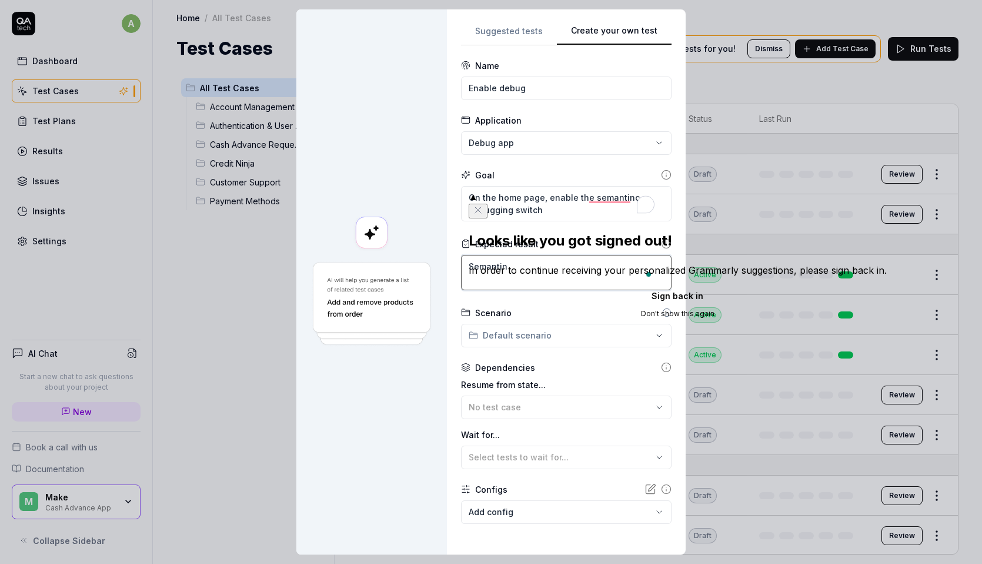
type textarea "*"
type textarea "Semanting"
click at [481, 207] on icon "Close" at bounding box center [478, 210] width 6 height 6
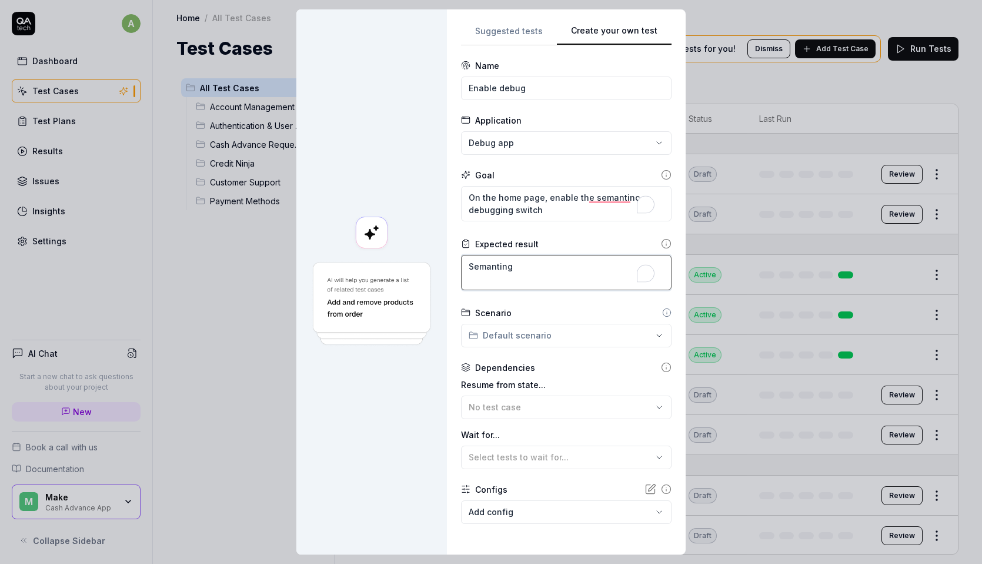
click at [554, 262] on textarea "Semanting" at bounding box center [566, 272] width 211 height 35
type textarea "*"
type textarea "Semantin"
type textarea "*"
type textarea "Semantinc"
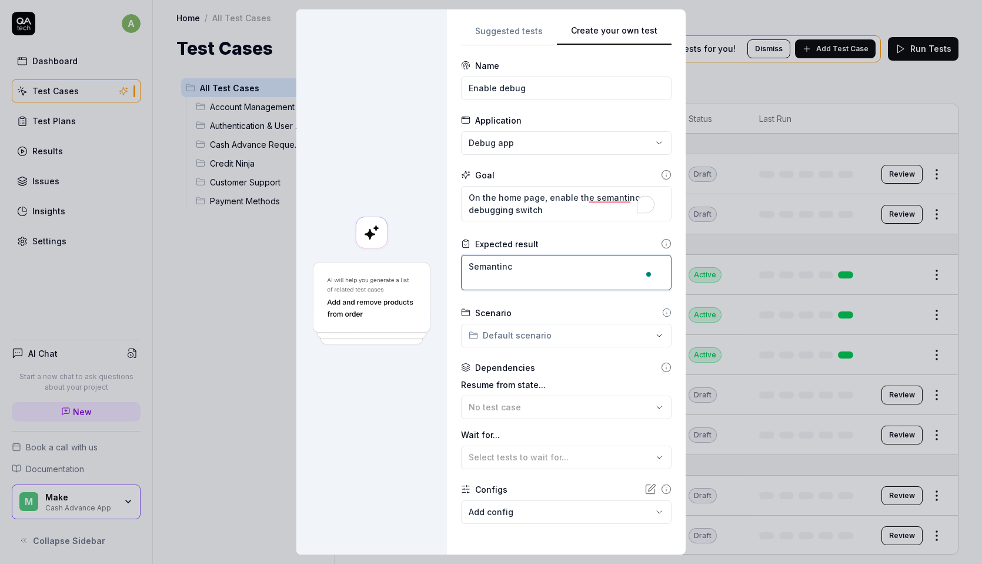
type textarea "*"
type textarea "Semantincs"
type textarea "*"
type textarea "Semantincs"
type textarea "*"
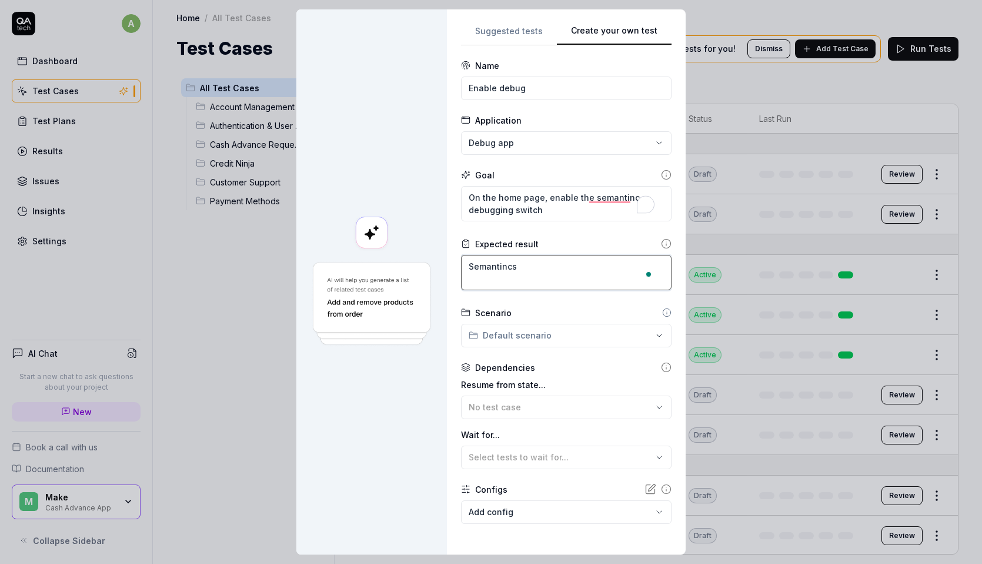
type textarea "Semantincs d"
type textarea "*"
type textarea "Semantincs de"
type textarea "*"
type textarea "Semantincs deb"
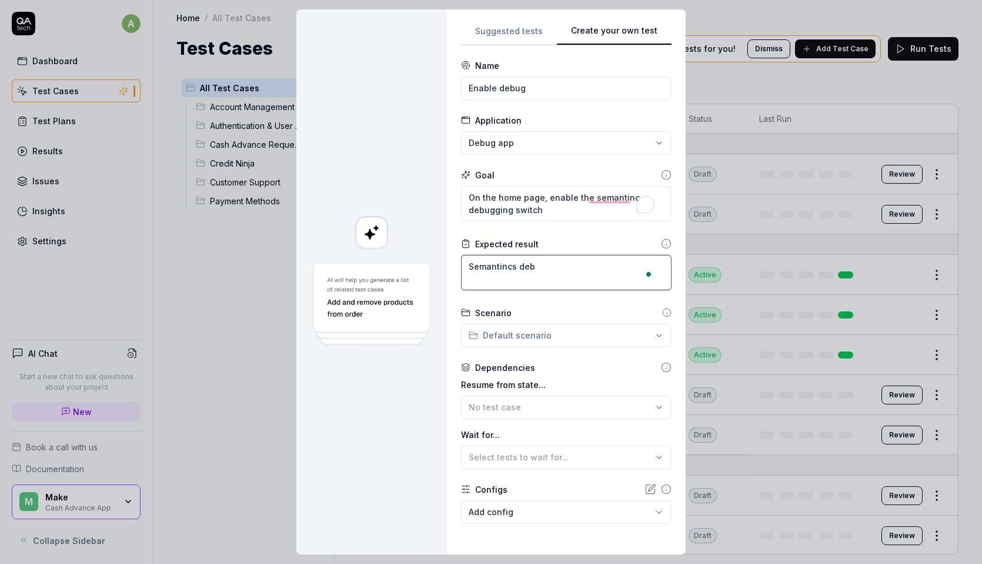
type textarea "*"
type textarea "Semantincs debu"
type textarea "*"
type textarea "Semantincs debug"
type textarea "*"
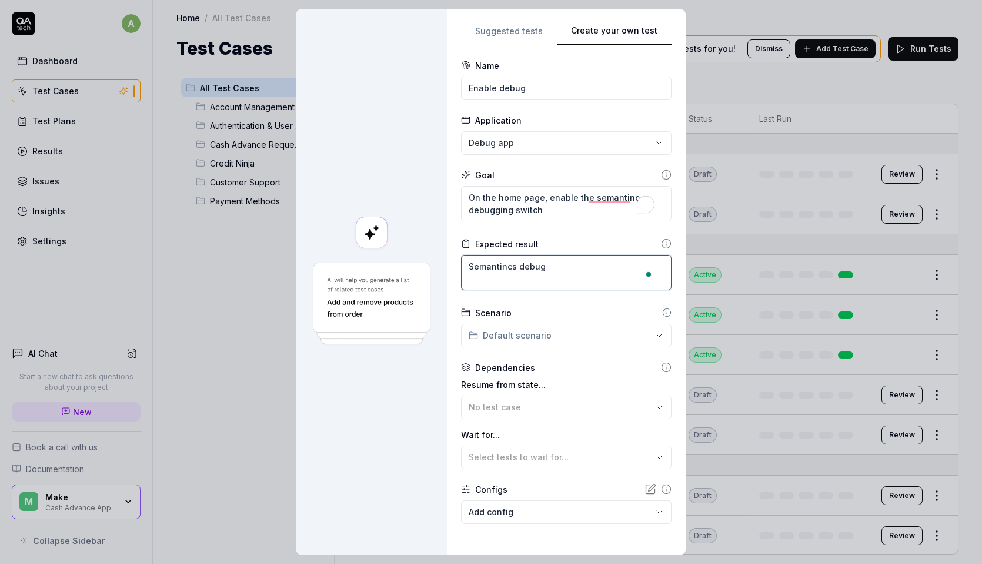
type textarea "Semantincs debug"
type textarea "*"
type textarea "[PERSON_NAME] debug s"
type textarea "*"
type textarea "Semantincs debug sw"
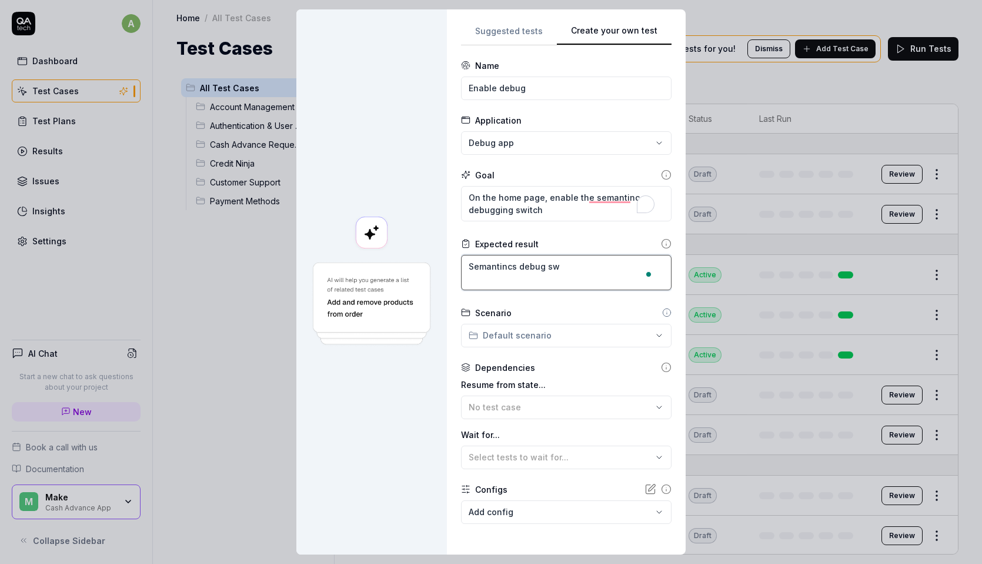
type textarea "*"
type textarea "Semantincs debug swi"
type textarea "*"
type textarea "Semantincs debug swit"
type textarea "*"
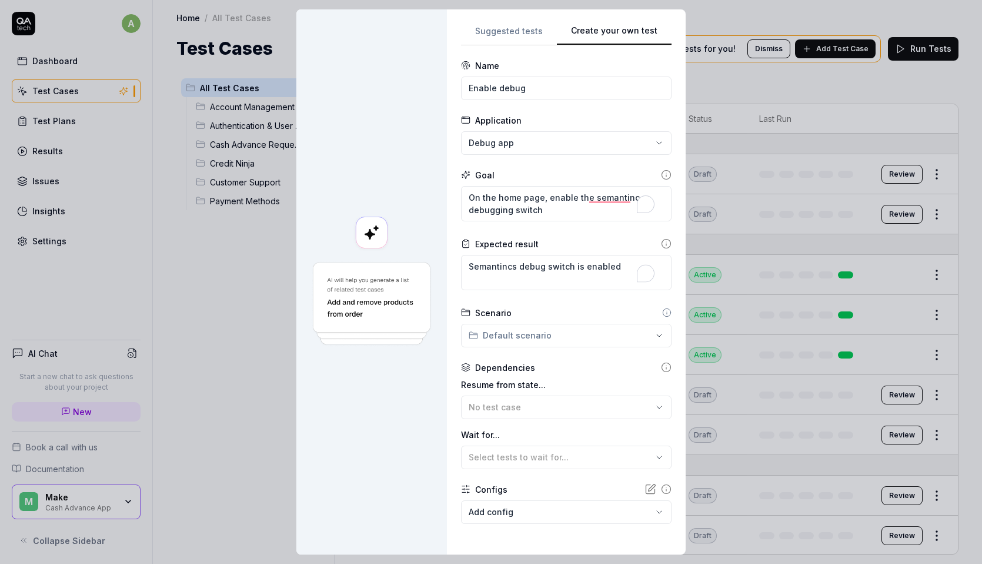
click at [574, 321] on div "Scenario Default scenario" at bounding box center [566, 327] width 211 height 41
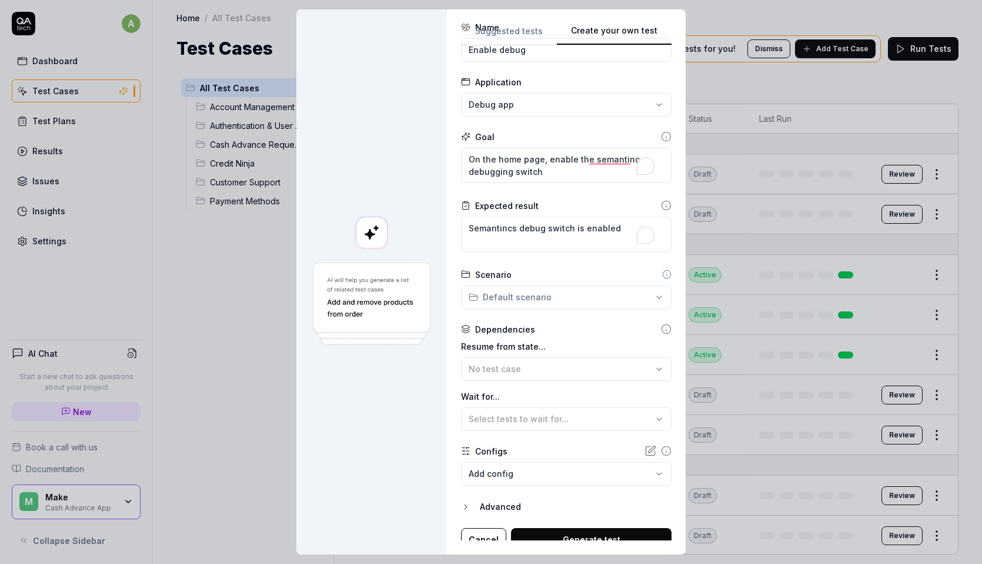
scroll to position [49, 0]
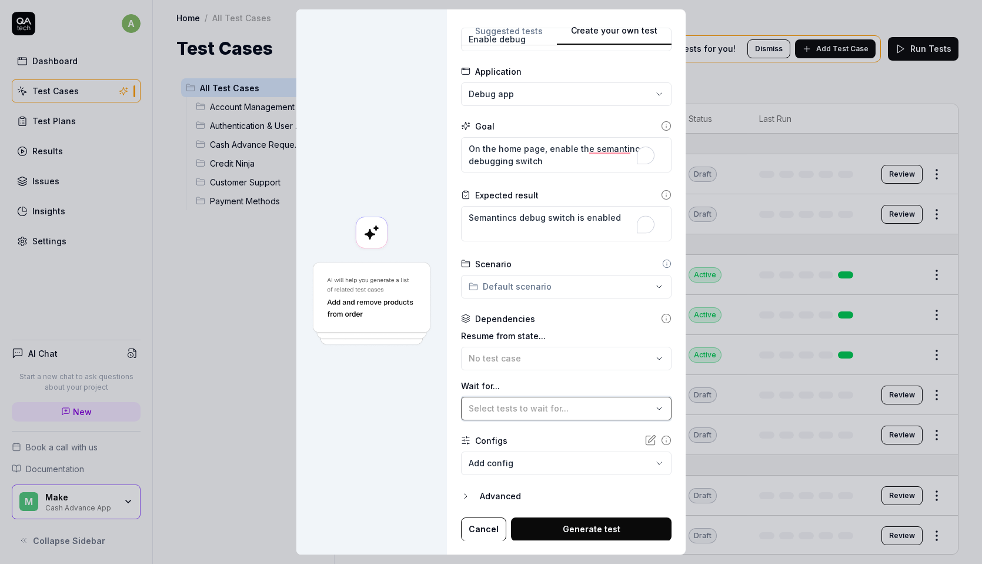
click at [571, 408] on div "Select tests to wait for..." at bounding box center [561, 408] width 184 height 12
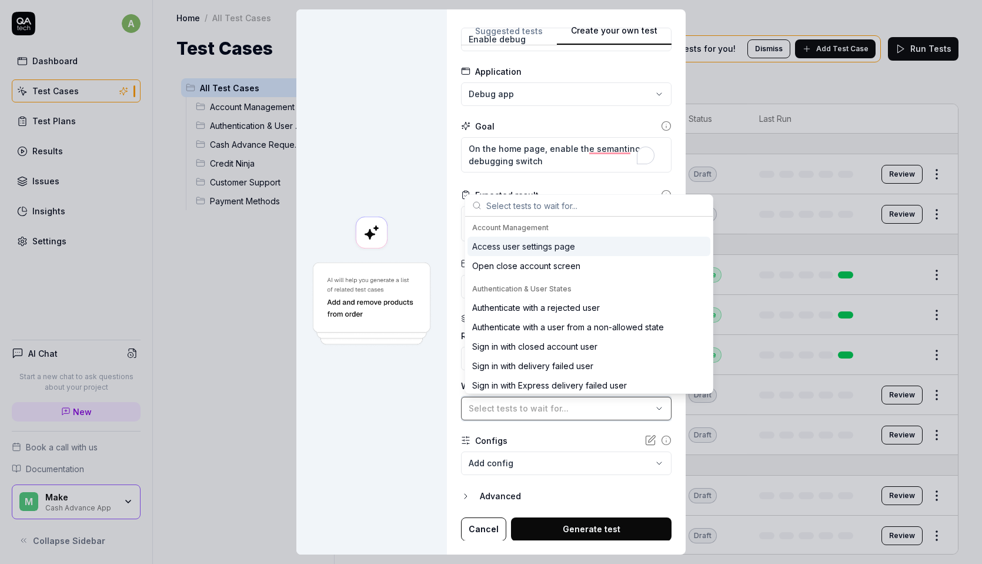
click at [571, 408] on div "Select tests to wait for..." at bounding box center [561, 408] width 184 height 12
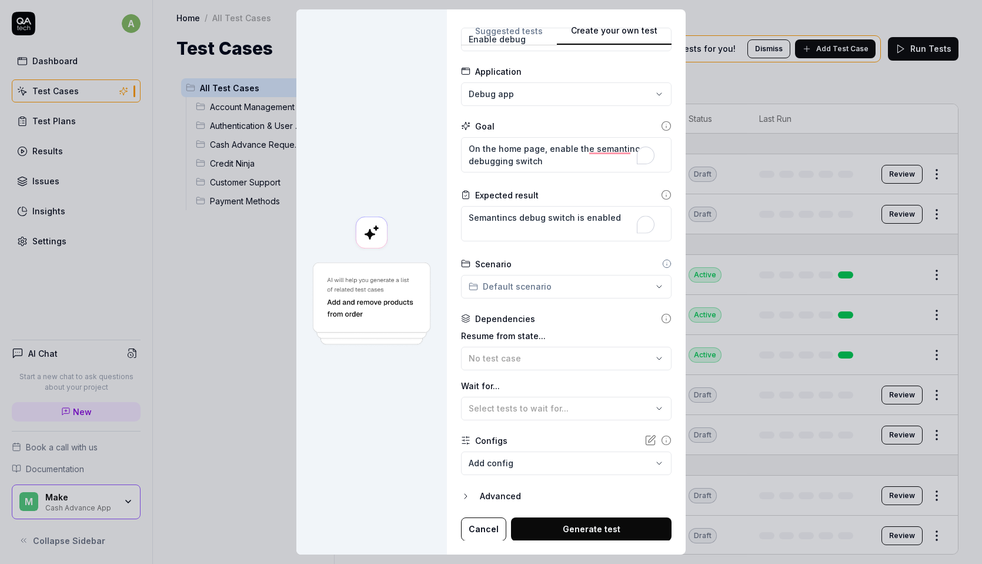
click at [560, 468] on body "a Dashboard Test Cases Test Plans Results Issues Insights Settings AI Chat Star…" at bounding box center [491, 282] width 982 height 564
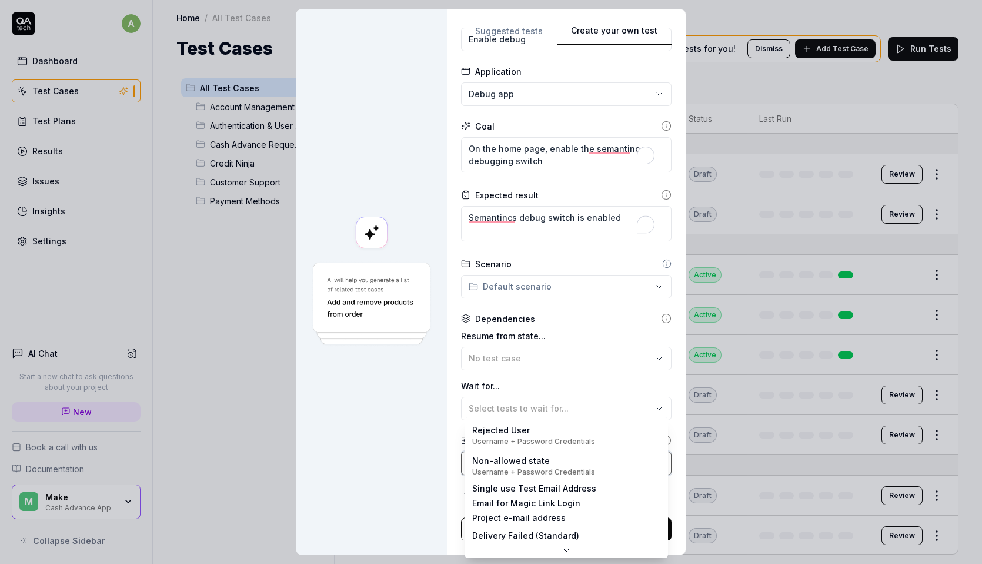
click at [552, 379] on div "**********" at bounding box center [491, 282] width 982 height 564
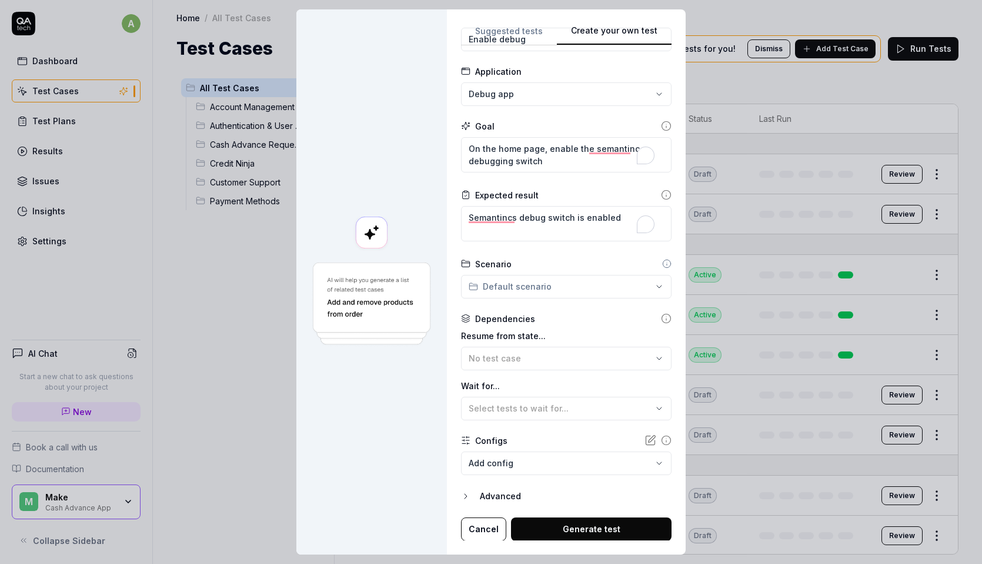
click at [602, 520] on button "Generate test" at bounding box center [591, 529] width 161 height 24
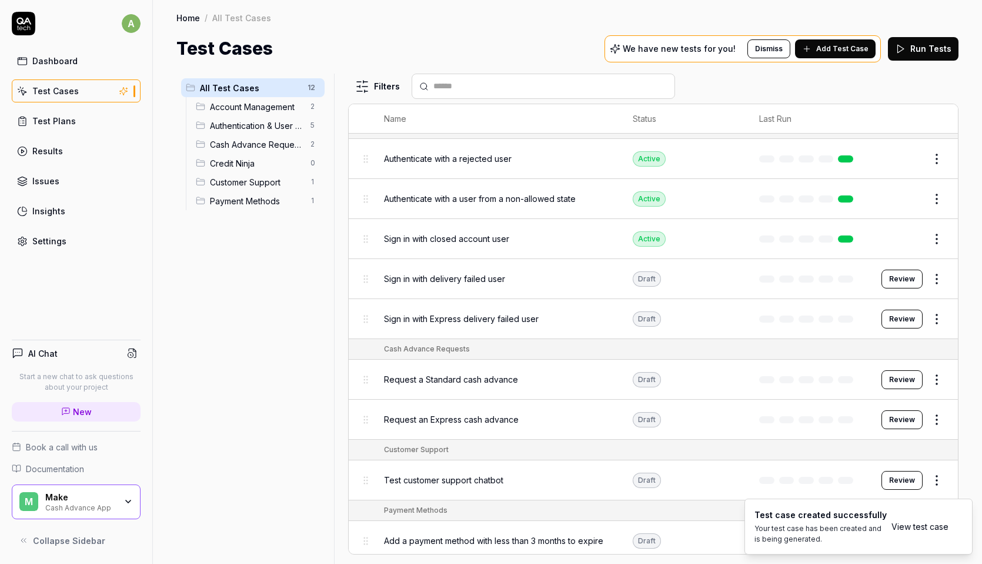
scroll to position [0, 0]
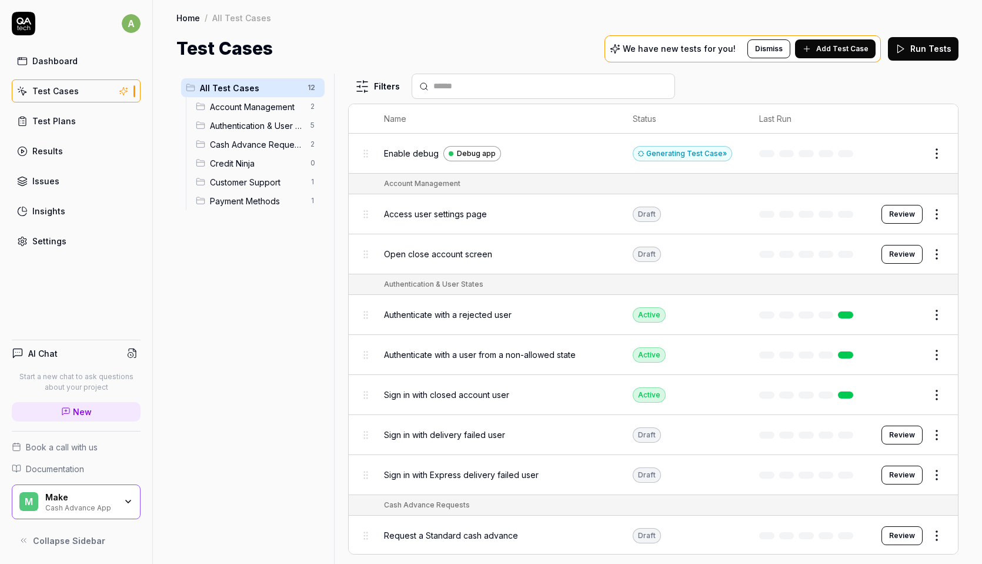
click at [917, 151] on button "Edit" at bounding box center [909, 153] width 28 height 19
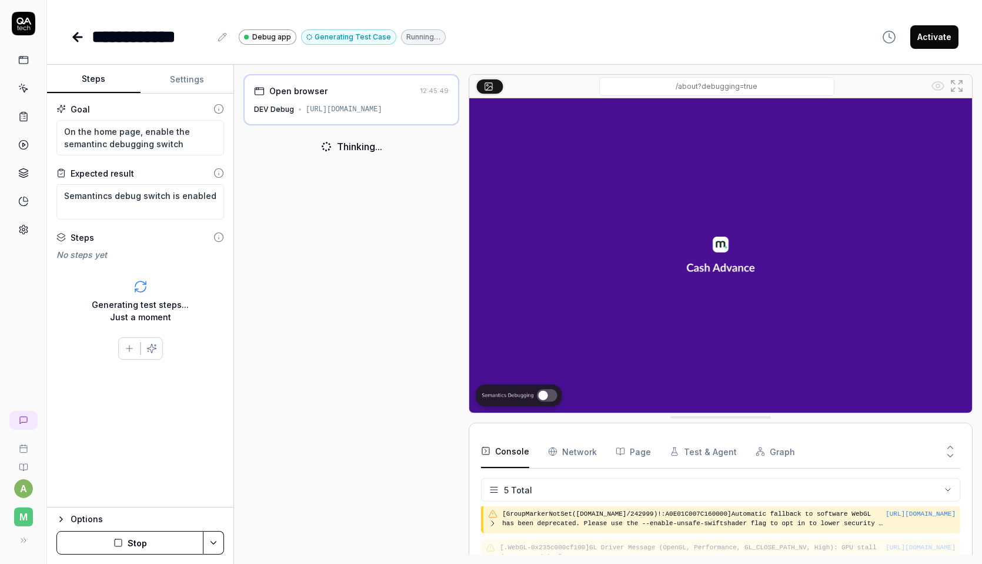
scroll to position [62, 0]
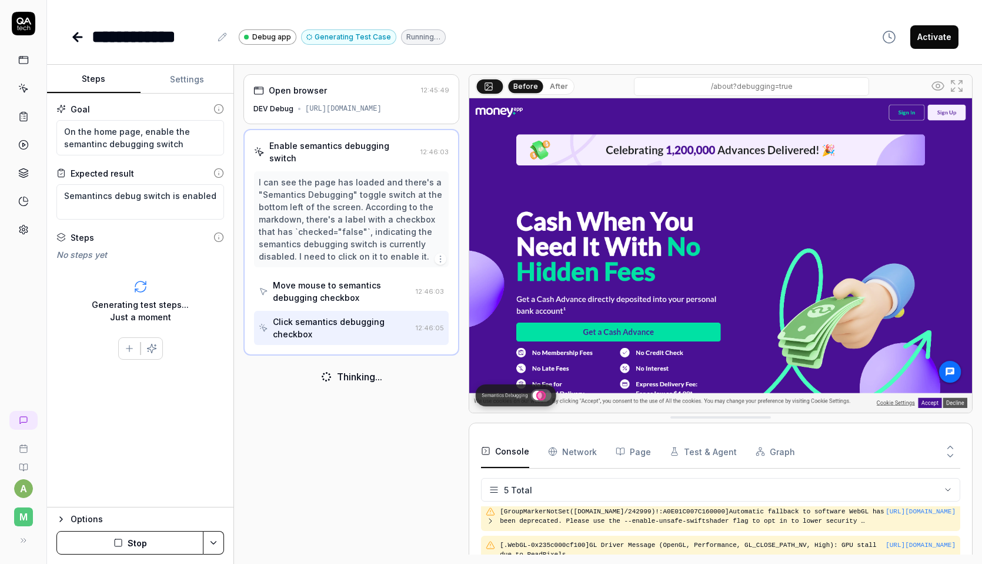
click at [559, 89] on button "After" at bounding box center [559, 86] width 28 height 13
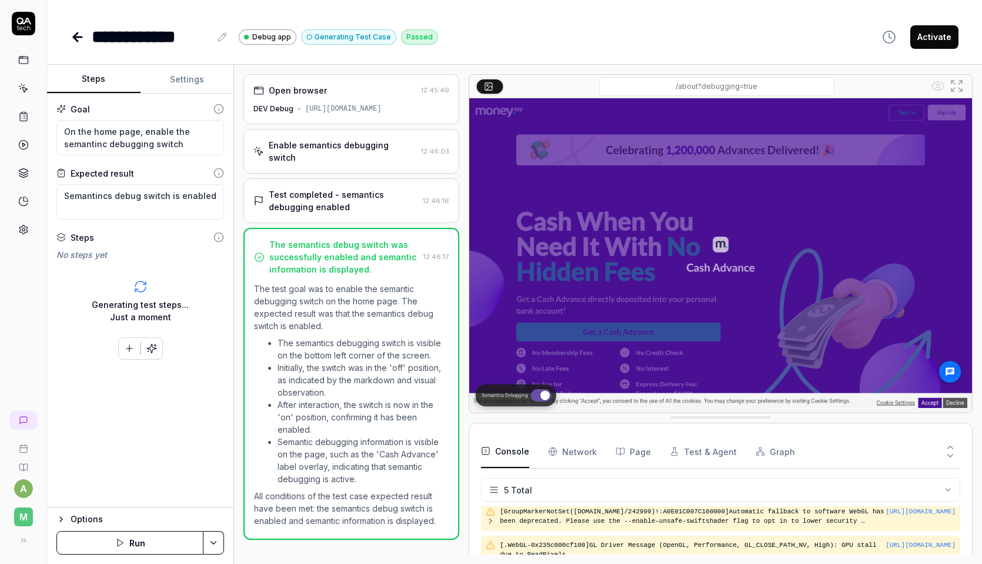
click at [557, 31] on div "**********" at bounding box center [515, 37] width 888 height 26
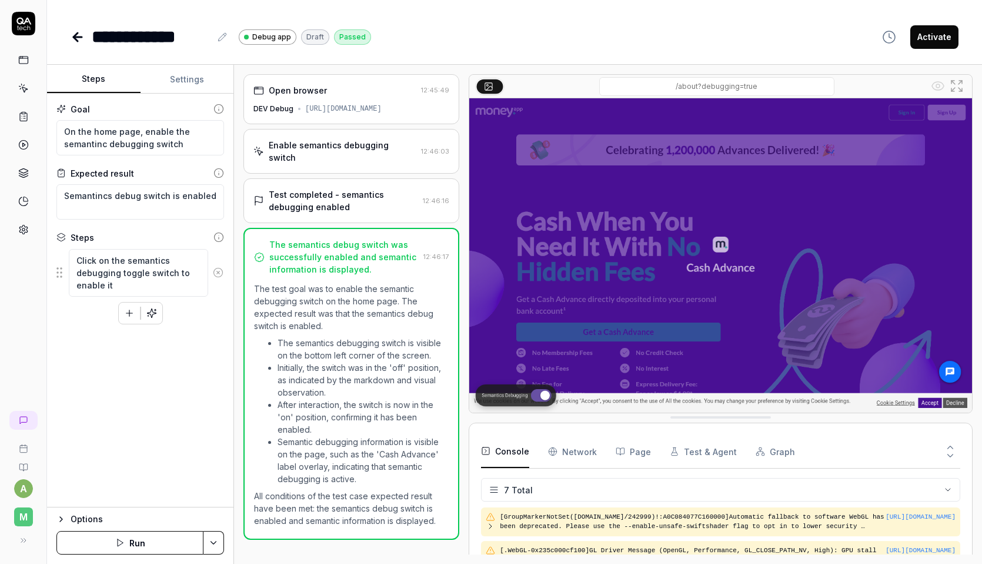
scroll to position [129, 0]
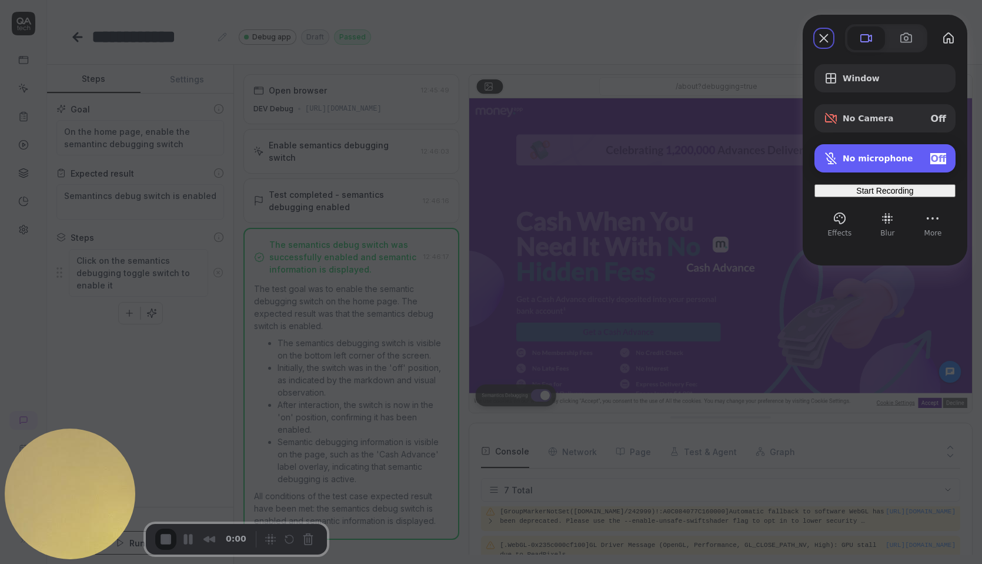
click at [872, 153] on div "No microphone Off" at bounding box center [895, 158] width 104 height 11
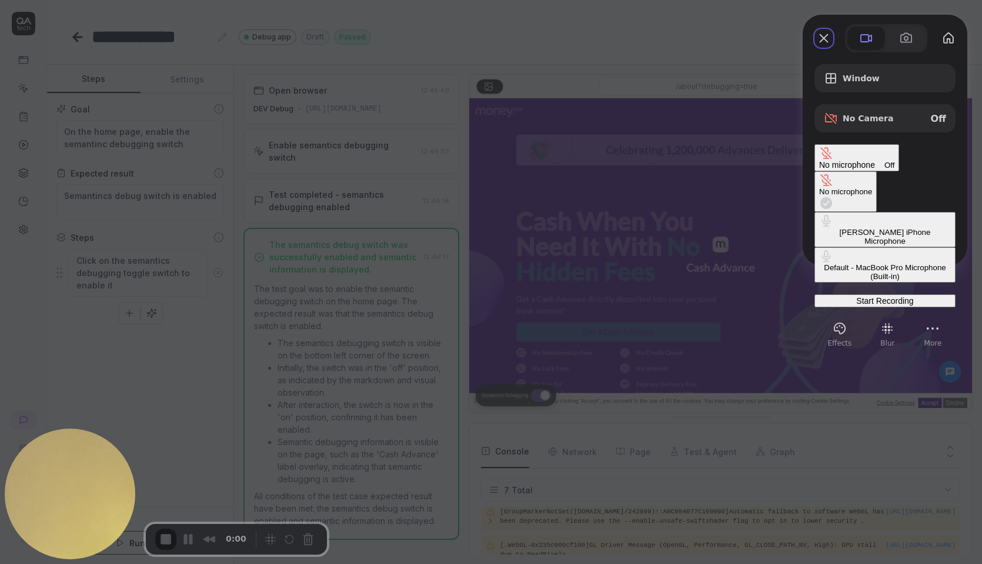
click at [820, 263] on div "Default - MacBook Pro Microphone (Built-in)" at bounding box center [886, 272] width 132 height 18
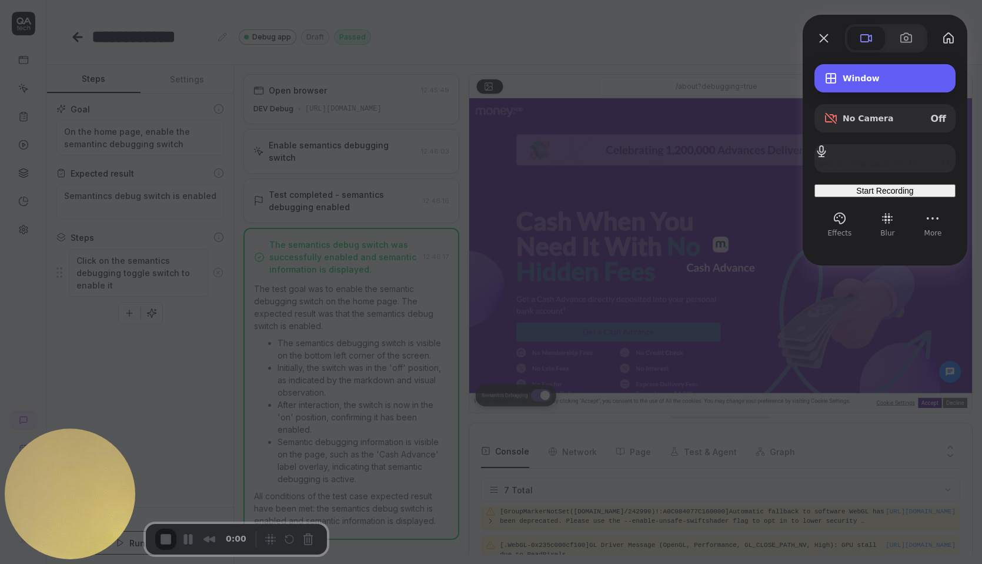
click at [884, 78] on span "Window" at bounding box center [895, 78] width 104 height 9
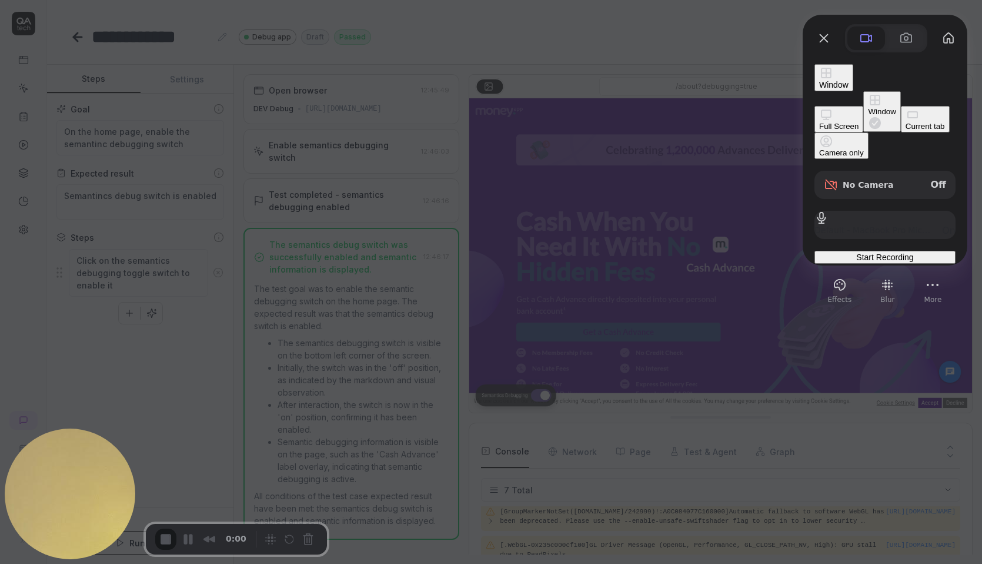
click at [906, 131] on div "Current tab" at bounding box center [925, 126] width 39 height 9
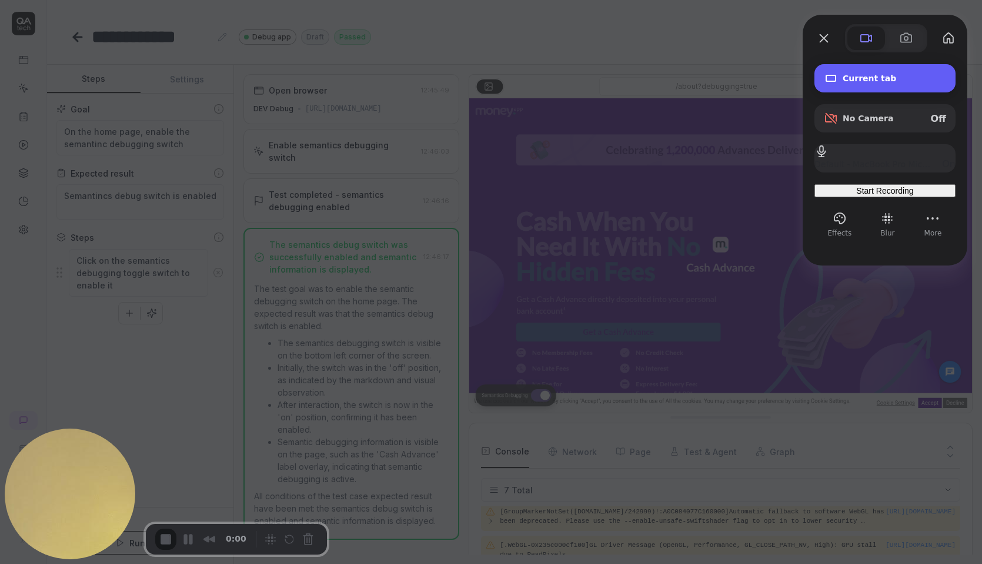
click at [912, 88] on div "Current tab" at bounding box center [885, 78] width 141 height 28
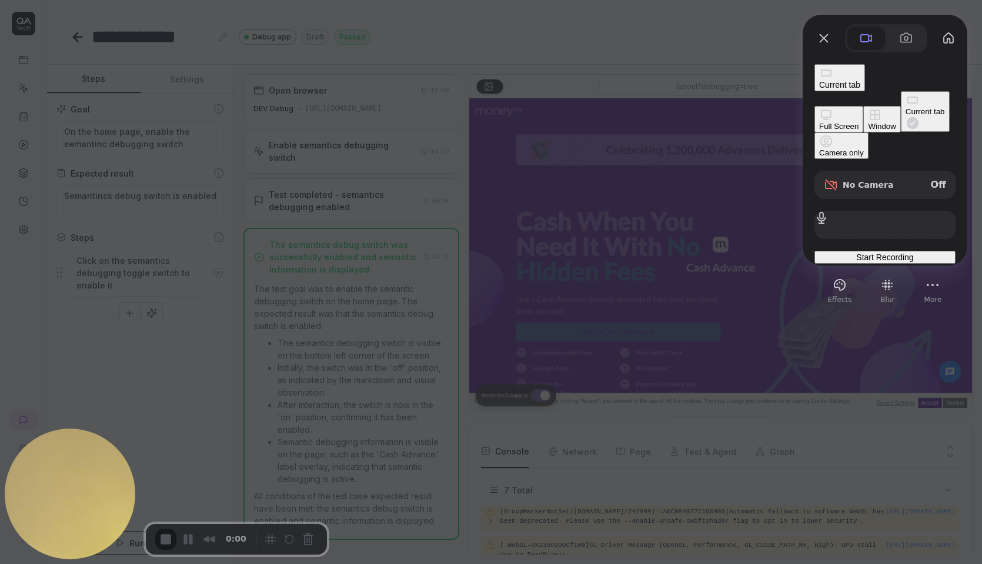
click at [864, 106] on button "Window" at bounding box center [882, 119] width 37 height 26
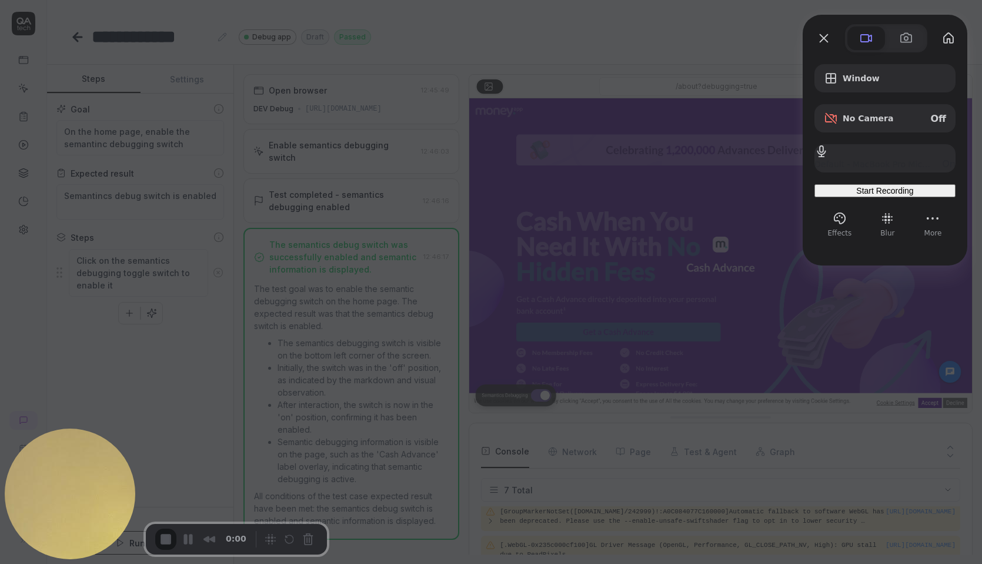
click at [707, 72] on div at bounding box center [491, 282] width 982 height 564
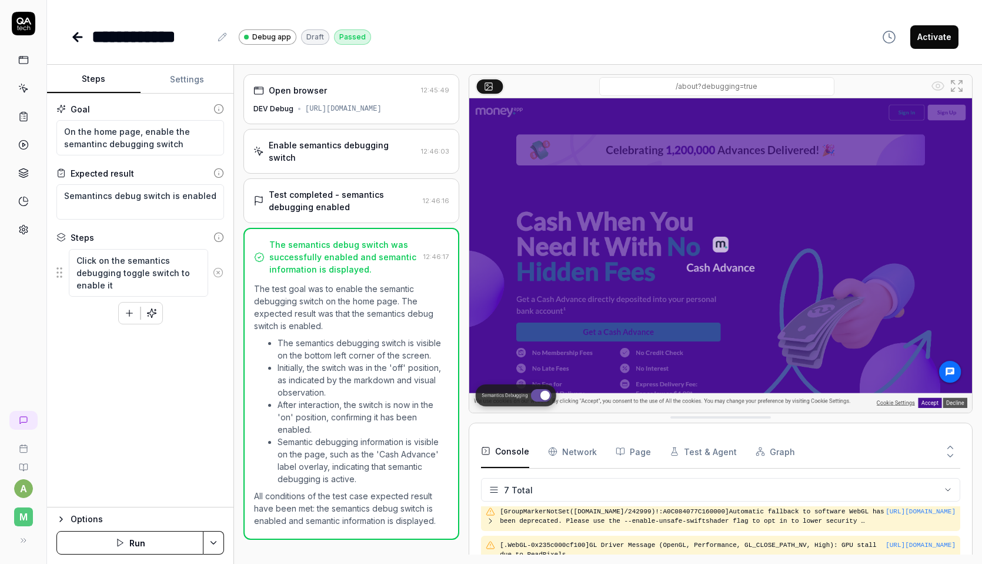
click at [940, 39] on button "Activate" at bounding box center [935, 37] width 48 height 24
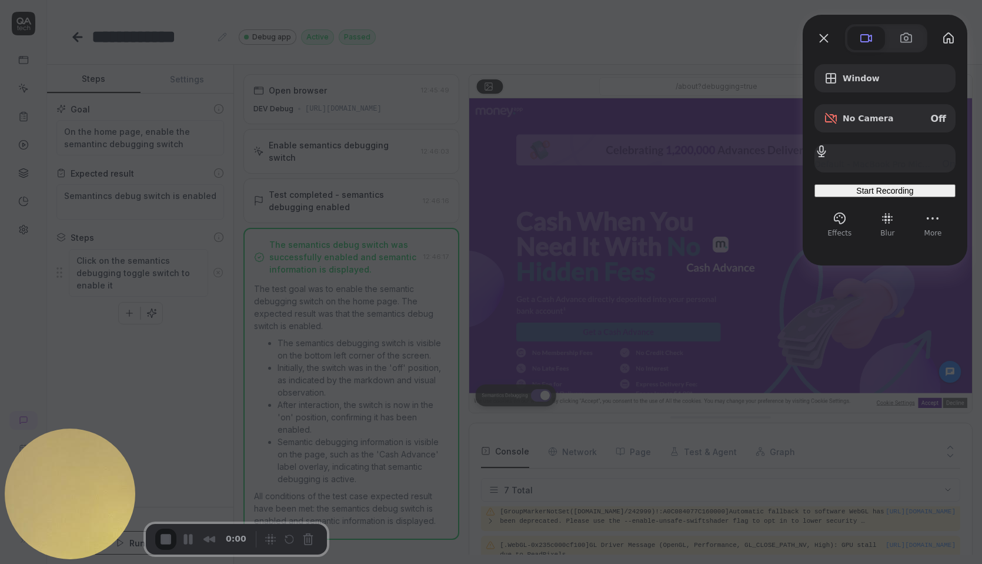
click at [880, 195] on div "Start Recording" at bounding box center [886, 190] width 132 height 9
